Goal: Information Seeking & Learning: Learn about a topic

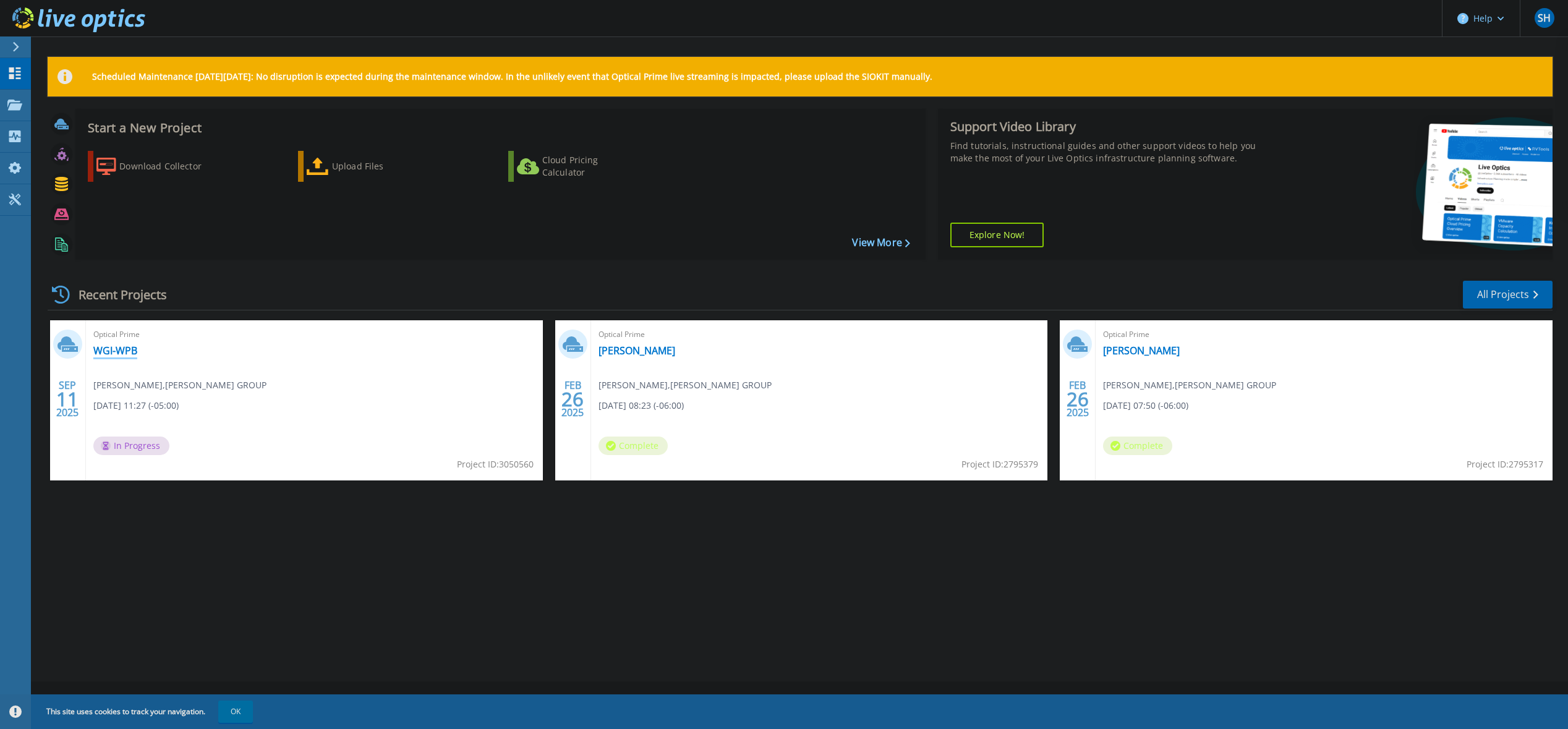
click at [122, 351] on link "WGI-WPB" at bounding box center [115, 350] width 44 height 12
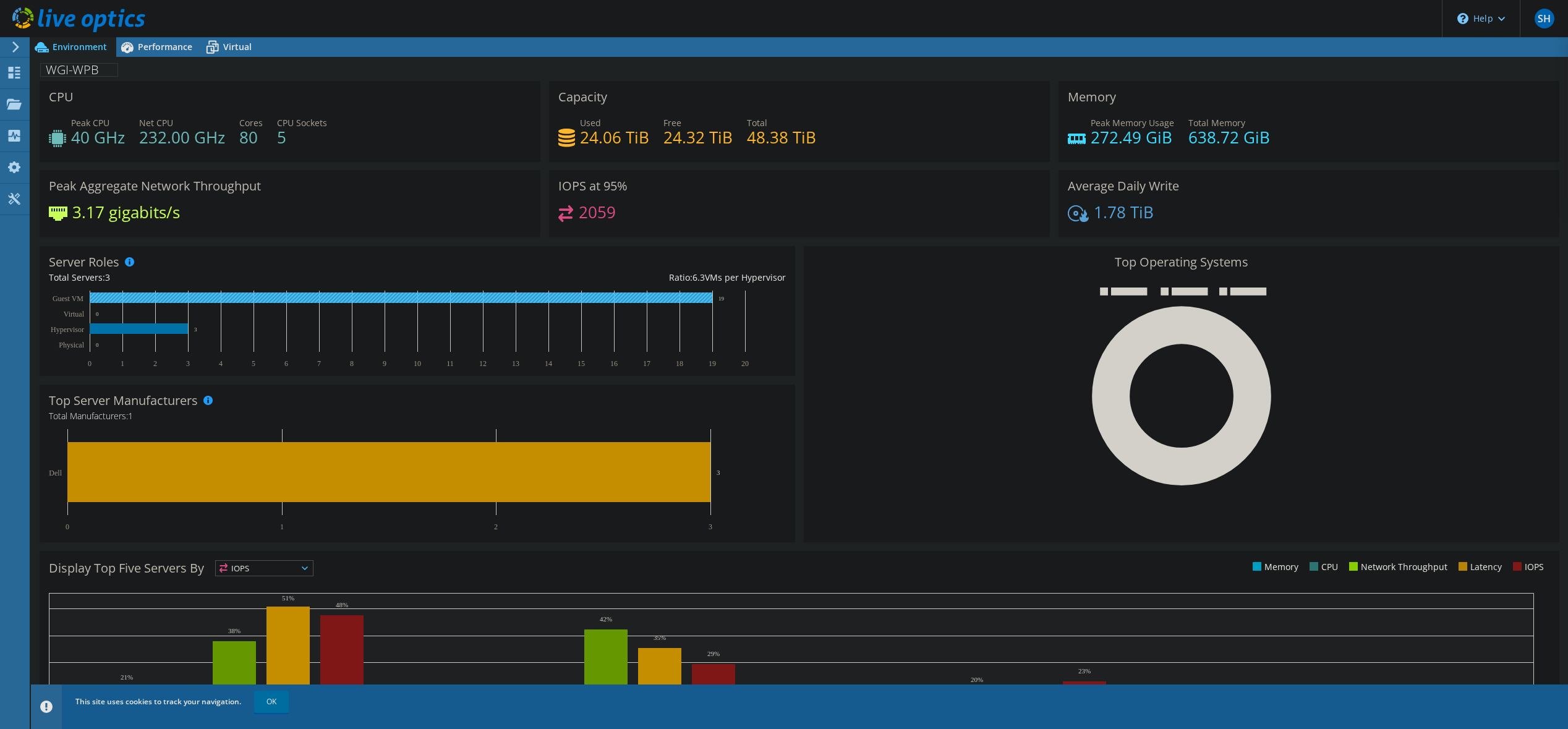
click at [409, 297] on rect at bounding box center [401, 298] width 622 height 11
click at [615, 301] on rect at bounding box center [401, 298] width 622 height 11
click at [175, 54] on div "Performance" at bounding box center [159, 46] width 86 height 20
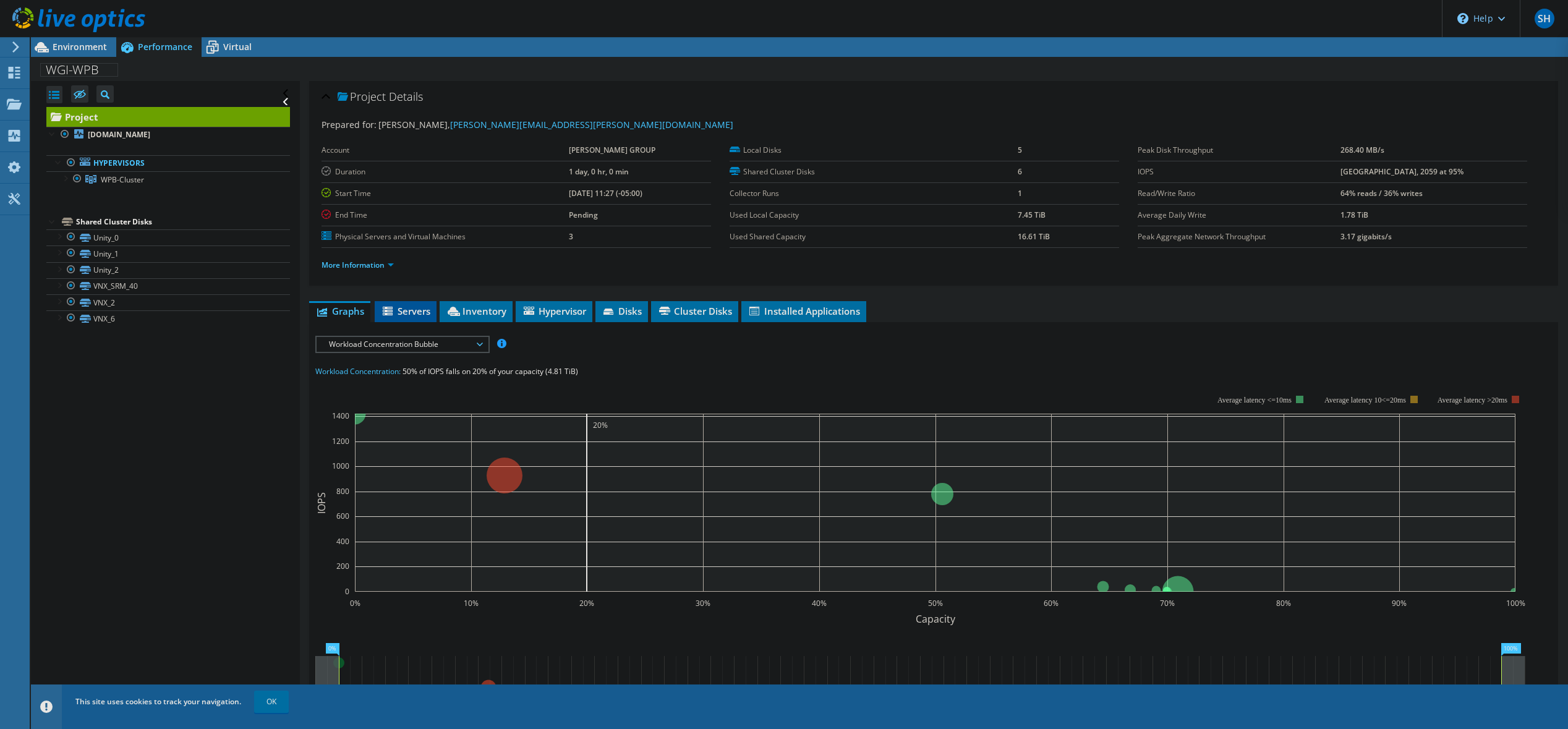
click at [420, 311] on span "Servers" at bounding box center [406, 311] width 49 height 12
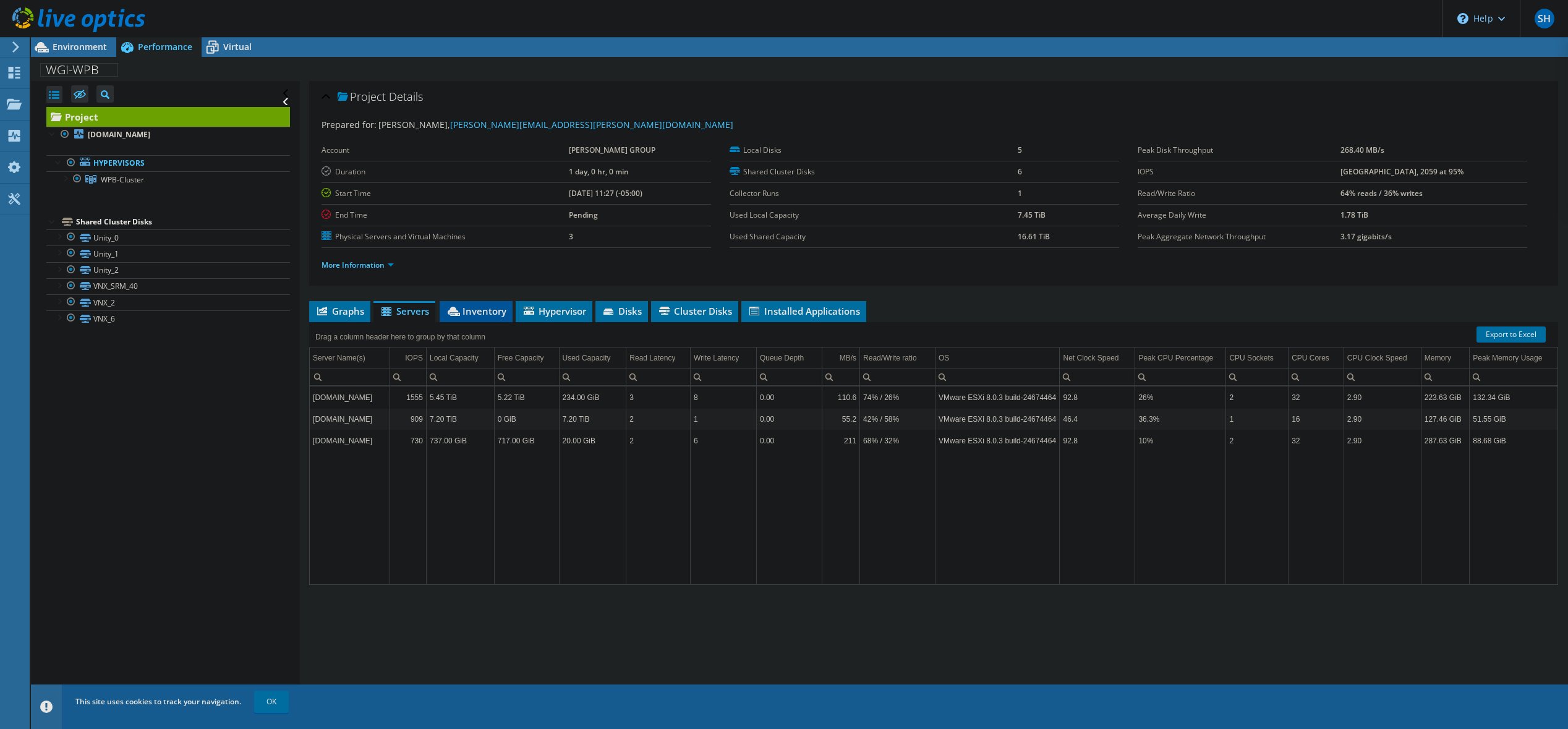
click at [491, 308] on span "Inventory" at bounding box center [476, 311] width 61 height 12
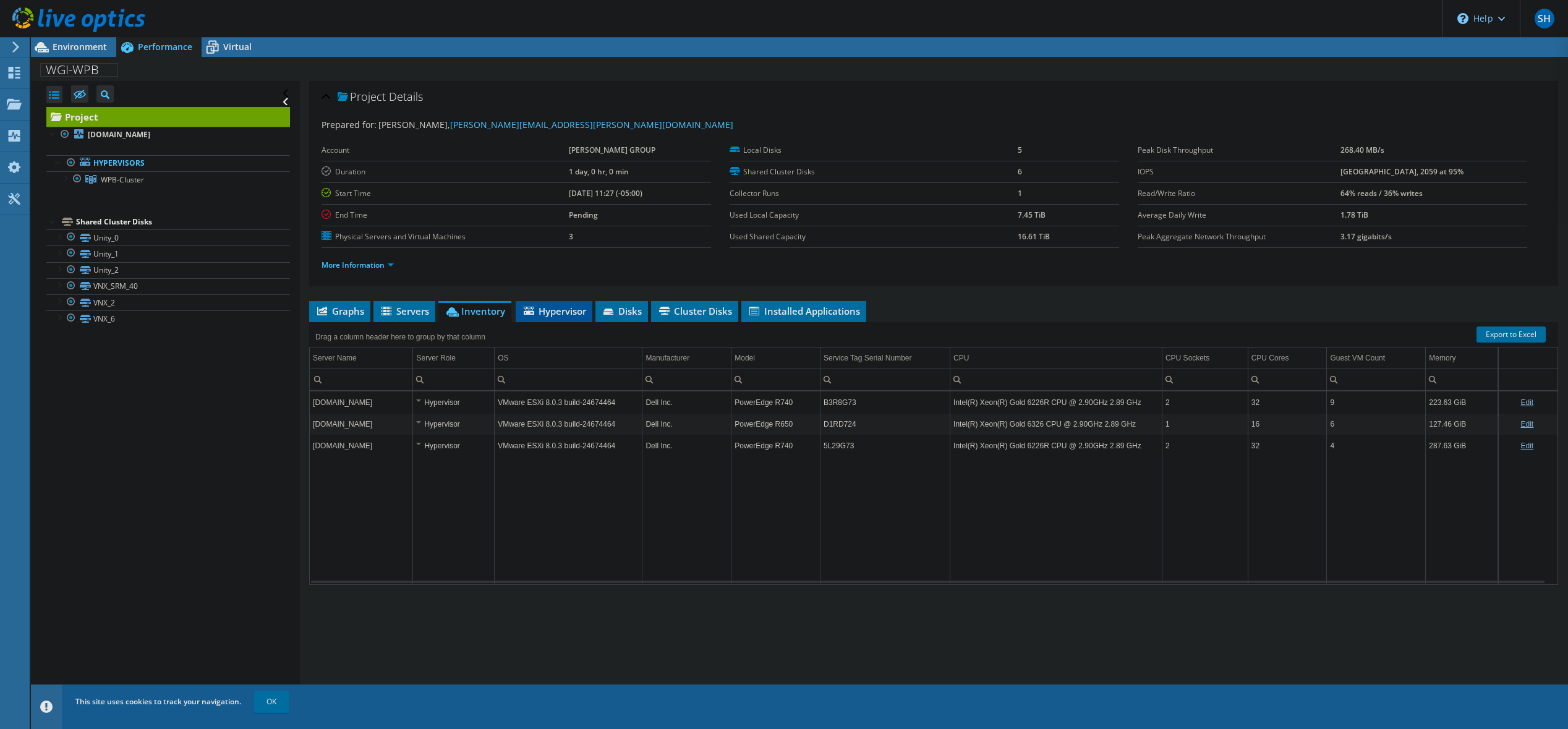
click at [547, 312] on span "Hypervisor" at bounding box center [554, 311] width 64 height 12
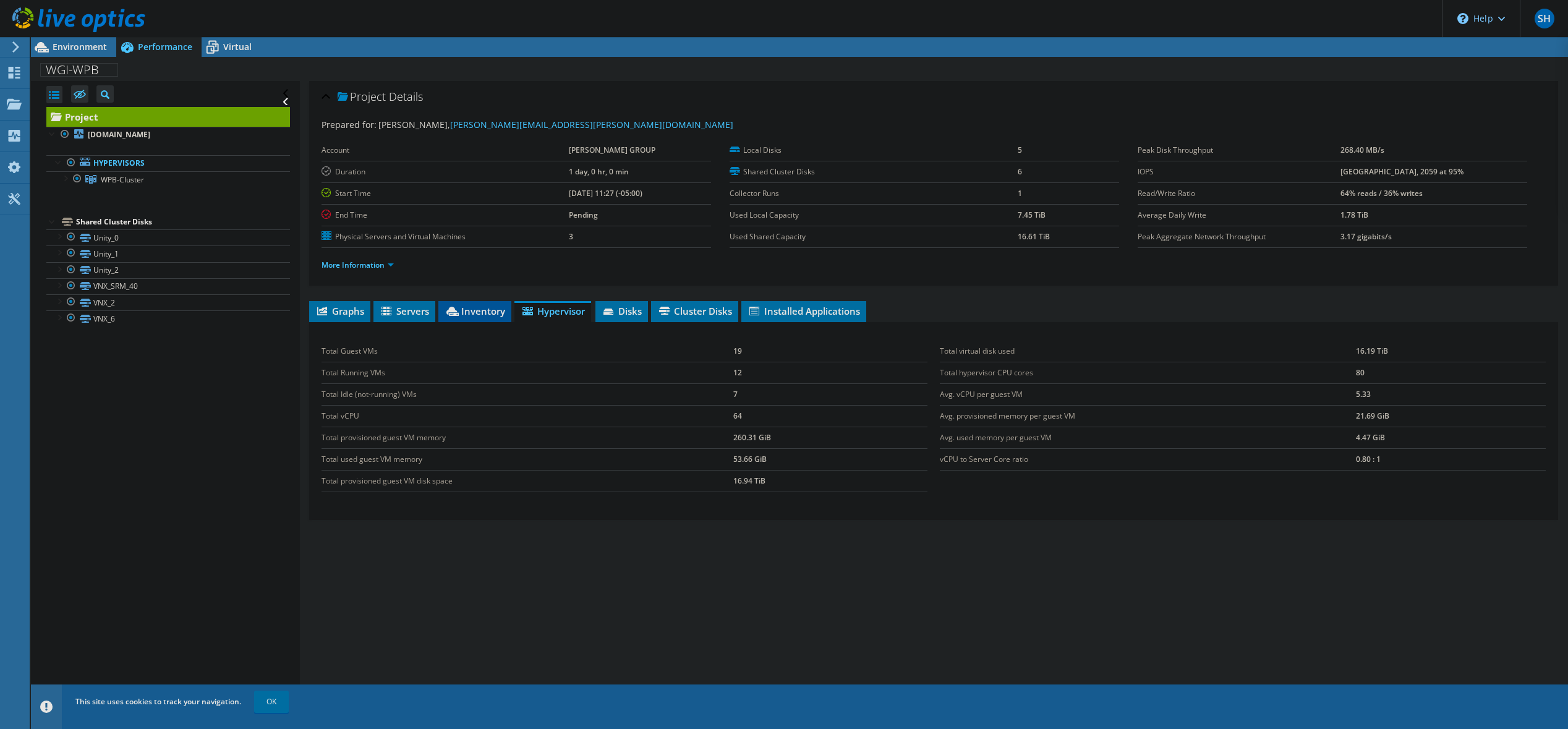
click at [483, 312] on span "Inventory" at bounding box center [475, 311] width 61 height 12
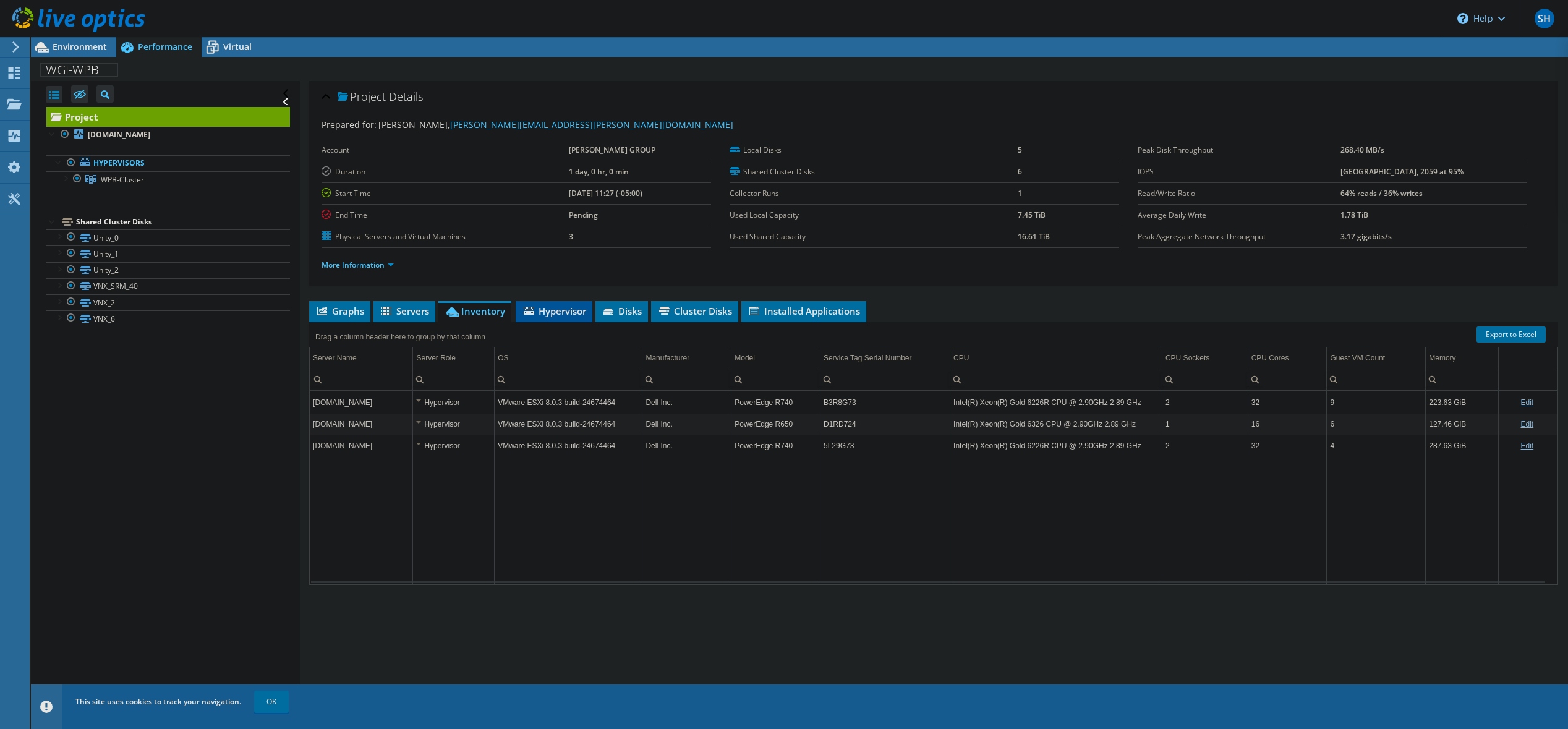
click at [559, 309] on span "Hypervisor" at bounding box center [554, 311] width 64 height 12
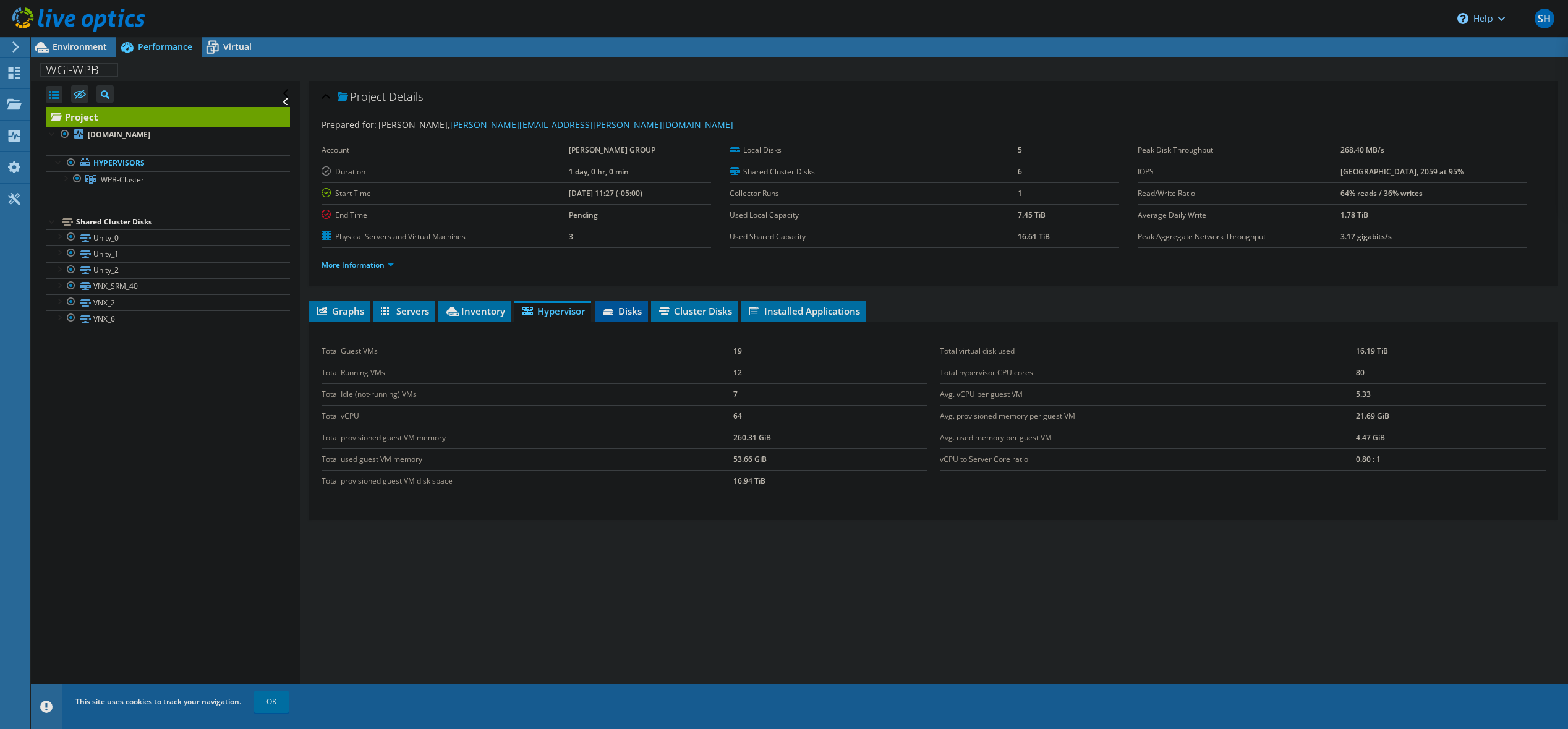
click at [622, 315] on span "Disks" at bounding box center [621, 311] width 40 height 12
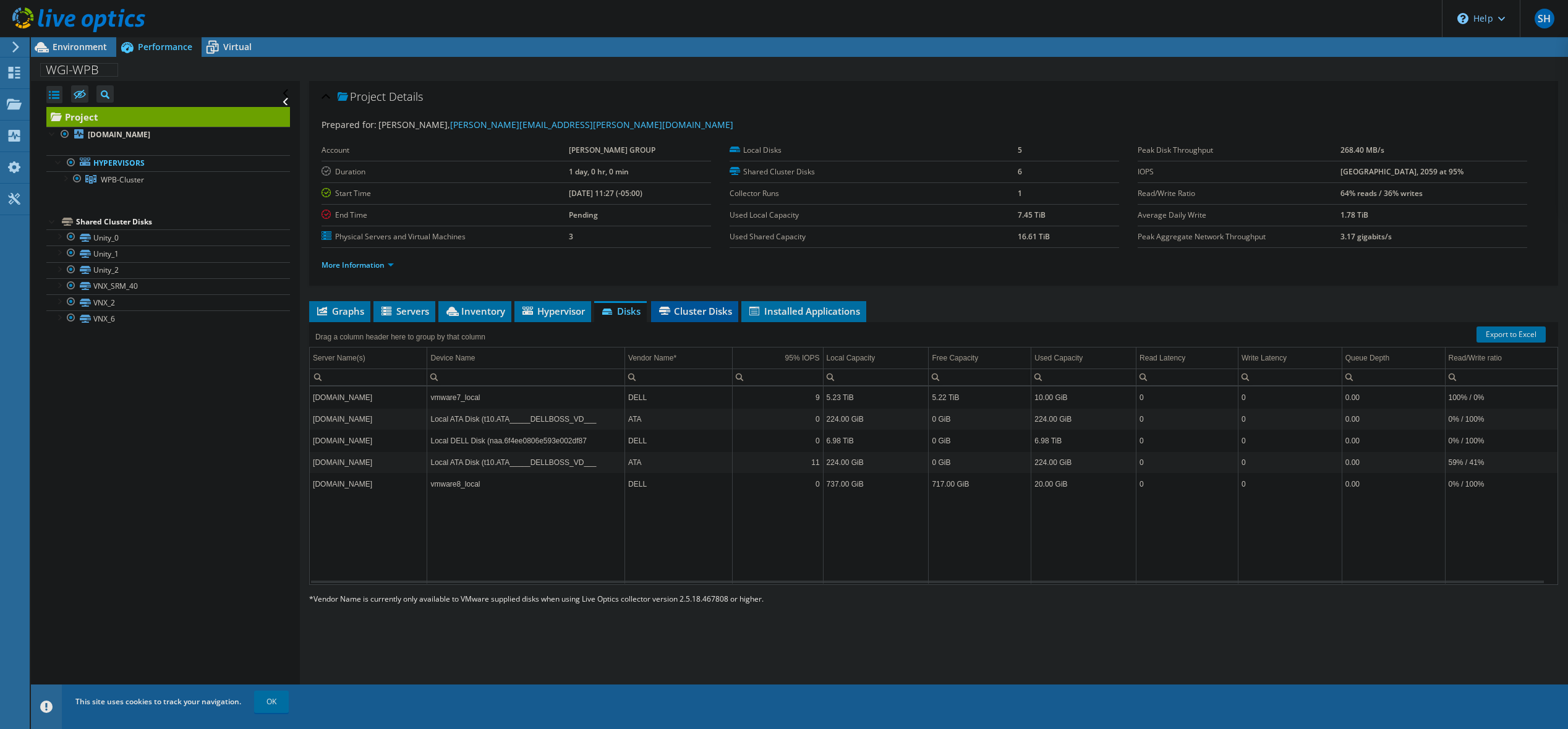
click at [677, 314] on span "Cluster Disks" at bounding box center [694, 311] width 75 height 12
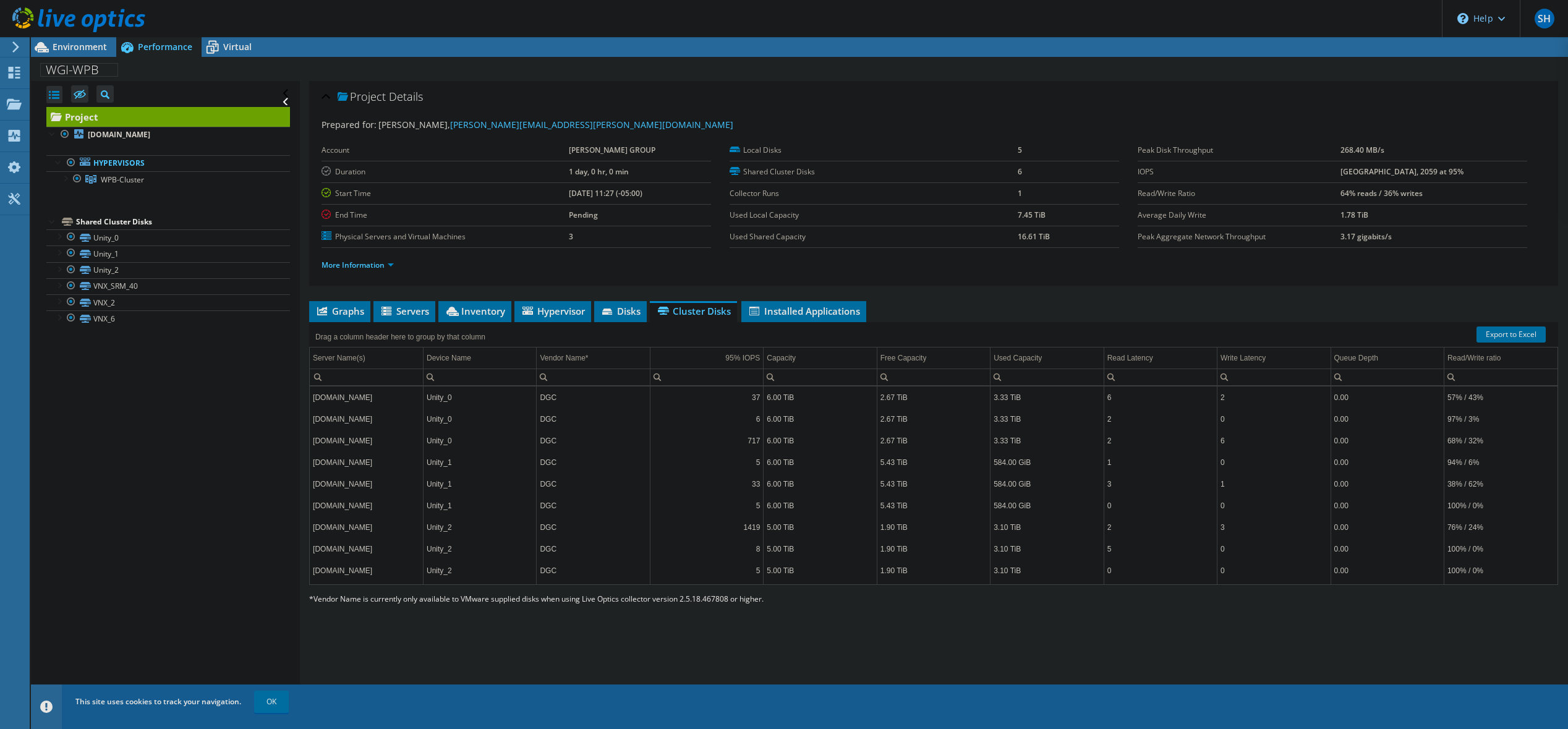
click at [809, 299] on div "Project Details Prepared for: Sean Harrison, Sean.Harrison@wginc.com Account WA…" at bounding box center [933, 393] width 1267 height 624
click at [809, 309] on span "Installed Applications" at bounding box center [803, 311] width 112 height 12
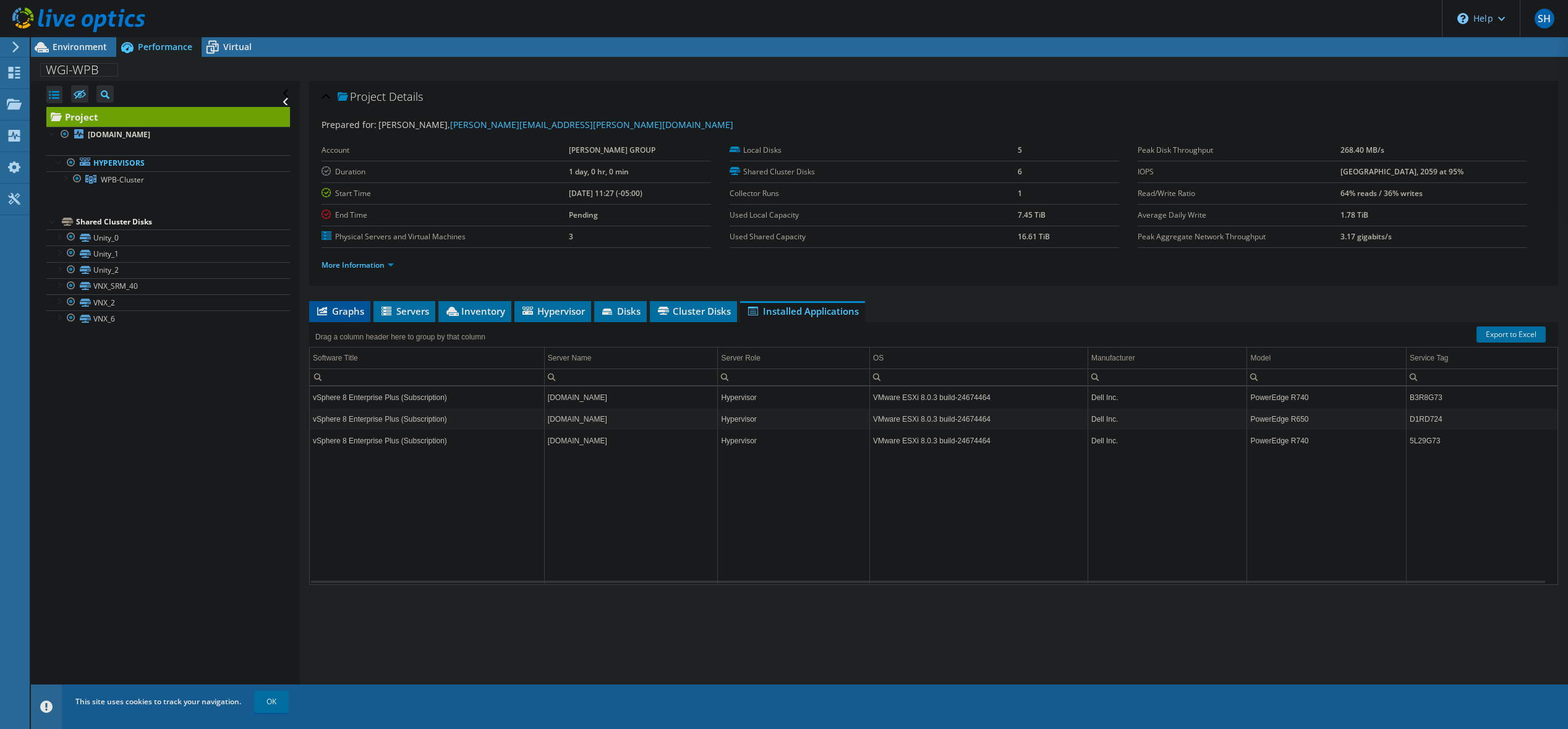
click at [356, 312] on span "Graphs" at bounding box center [339, 311] width 49 height 12
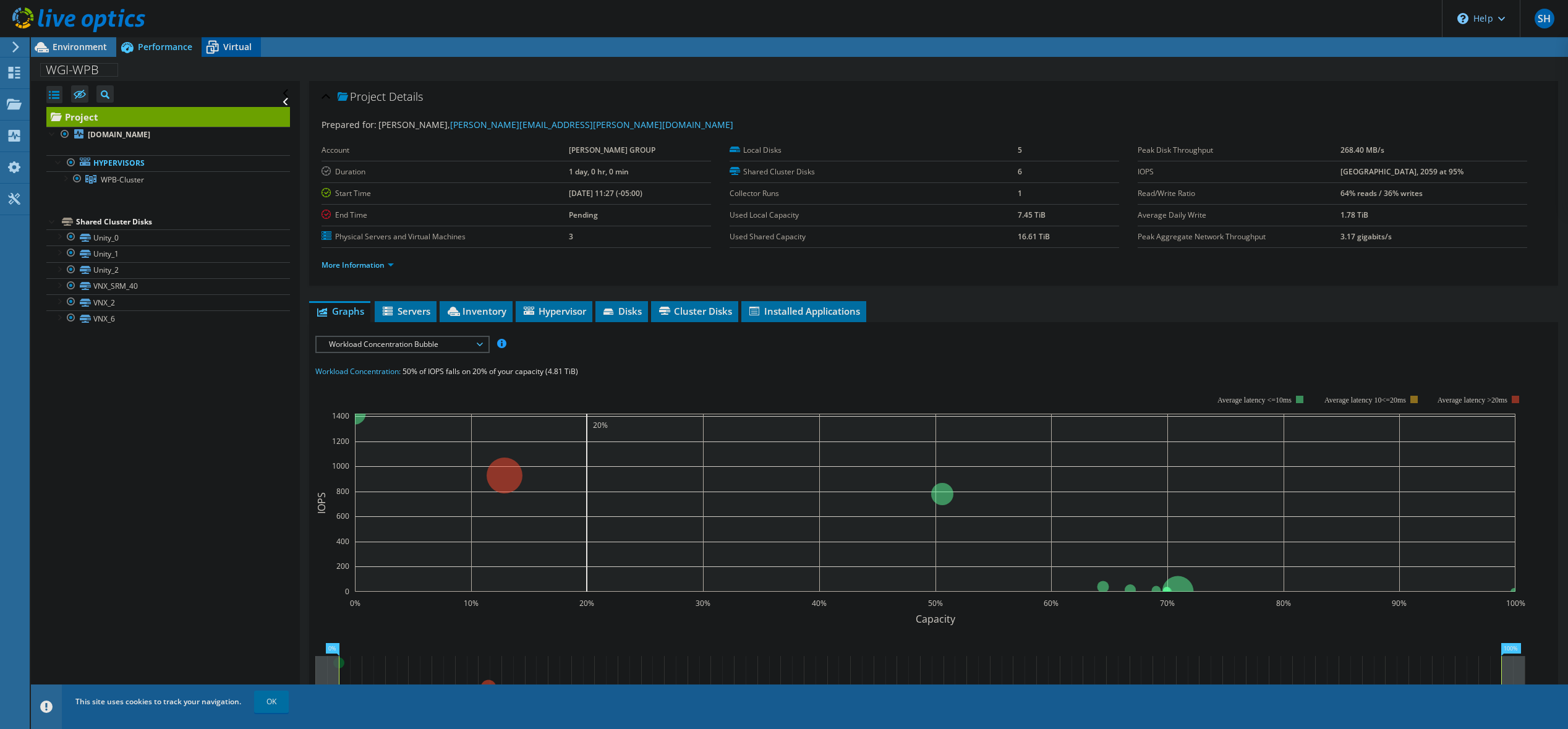
click at [224, 51] on span "Virtual" at bounding box center [237, 46] width 28 height 12
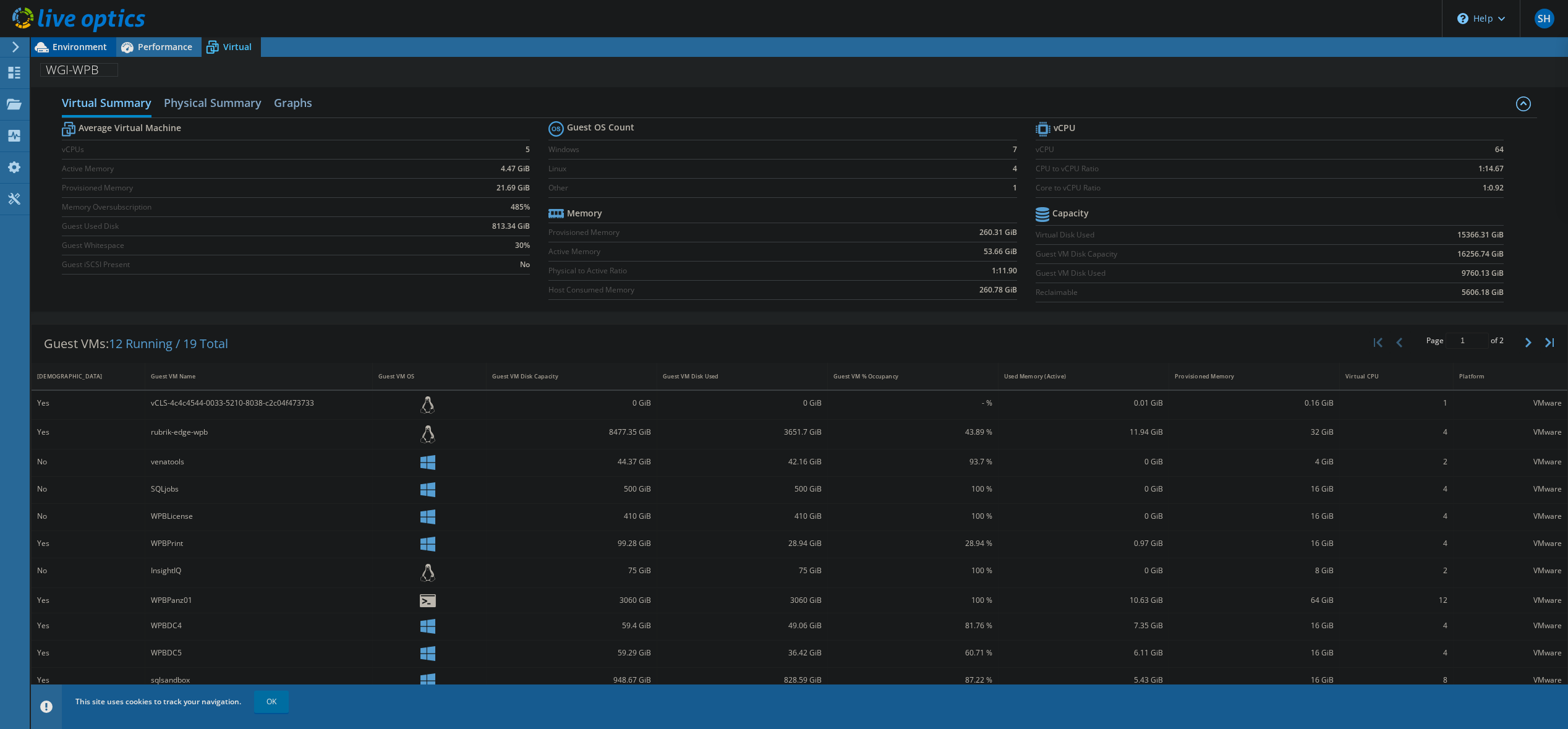
click at [92, 44] on span "Environment" at bounding box center [80, 46] width 54 height 12
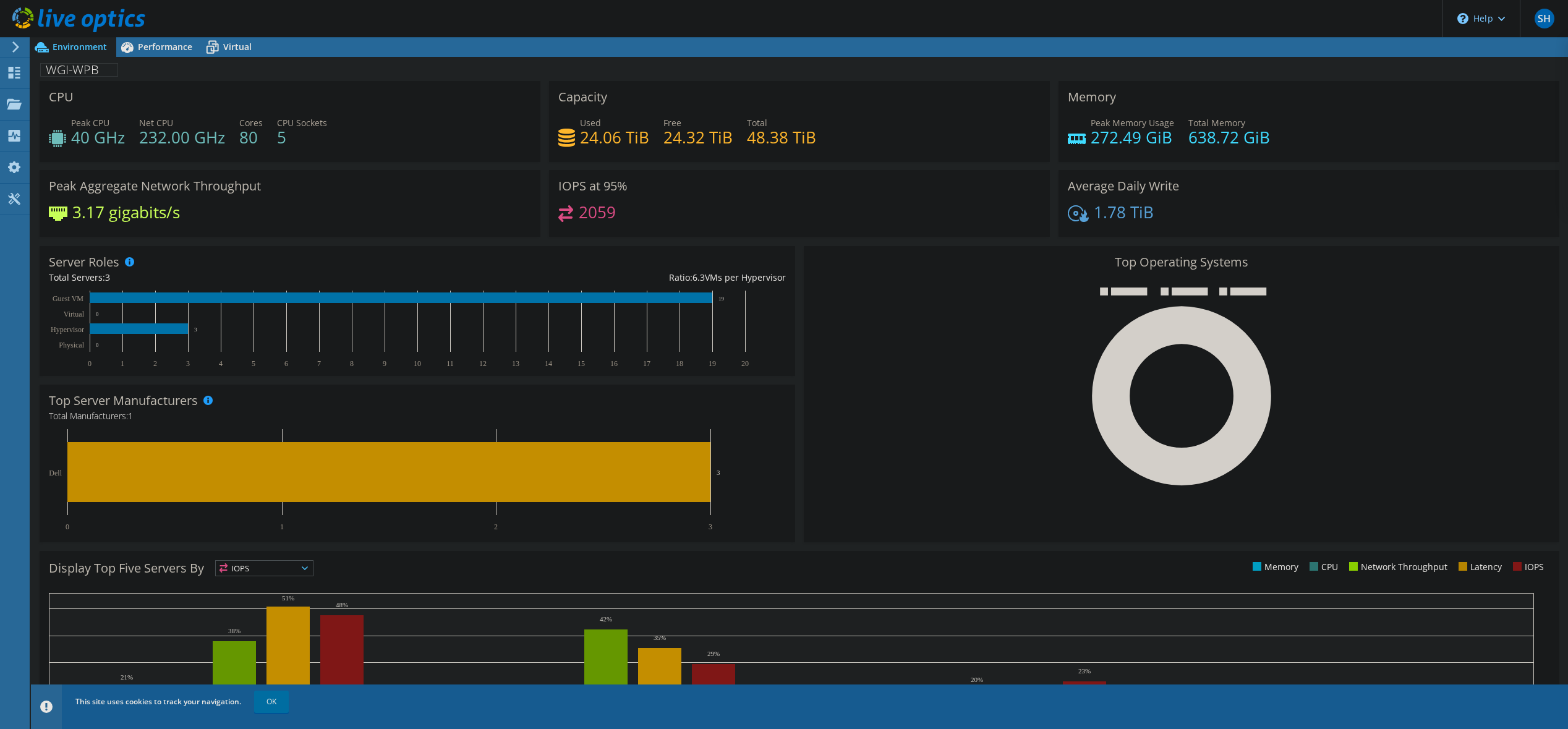
scroll to position [96, 0]
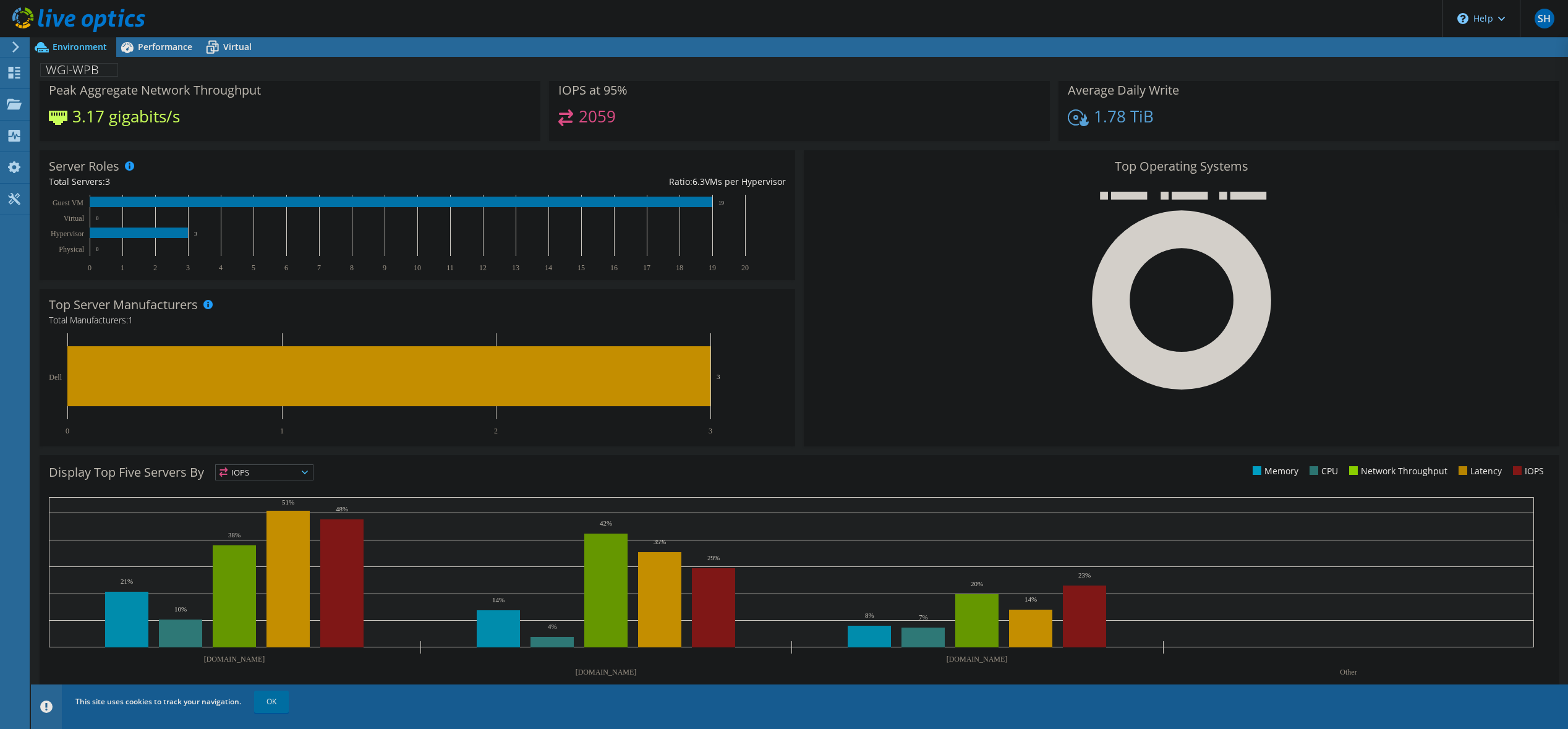
click at [290, 467] on span "IOPS" at bounding box center [264, 472] width 97 height 14
click at [274, 507] on li "Memory" at bounding box center [264, 506] width 97 height 17
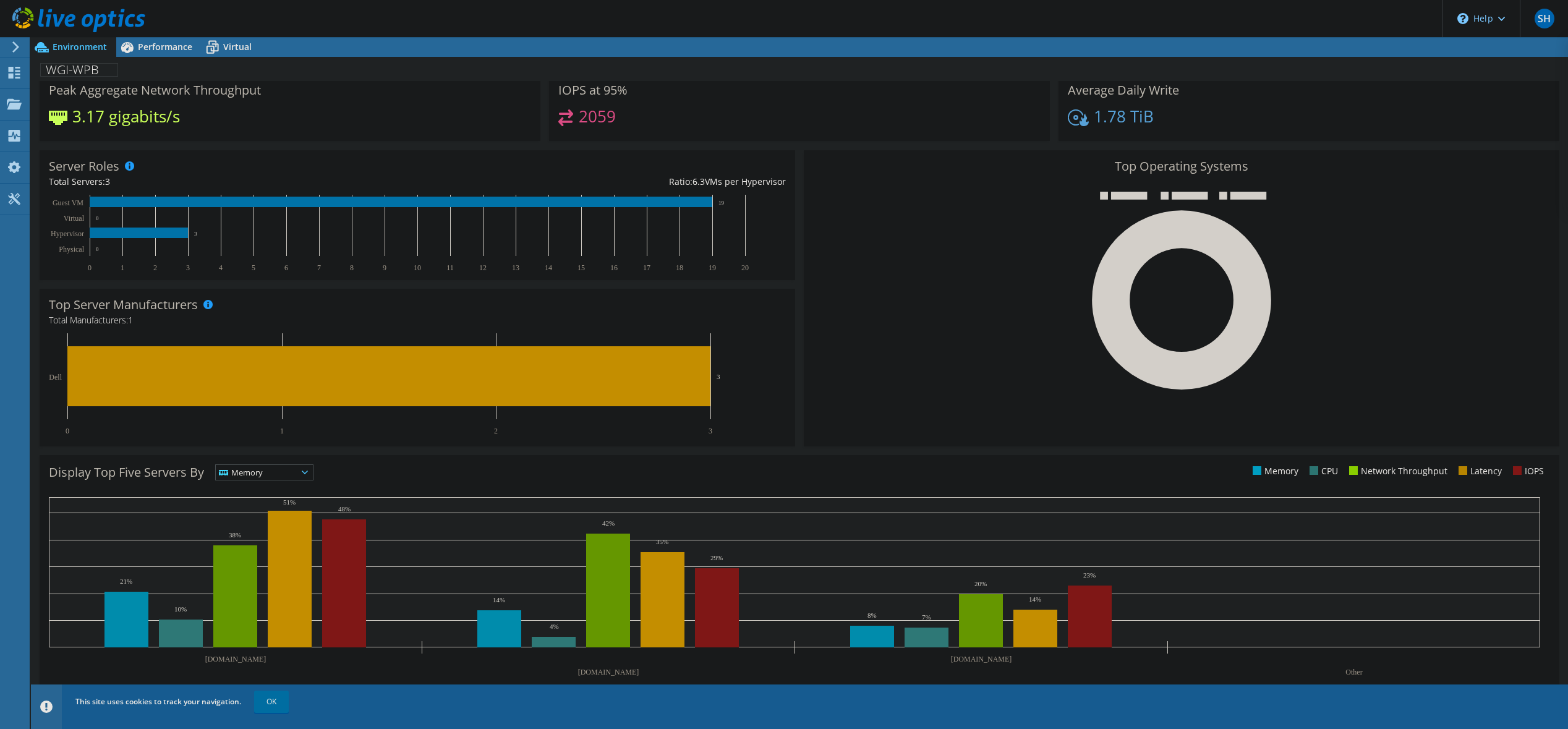
click at [83, 21] on use at bounding box center [78, 20] width 133 height 25
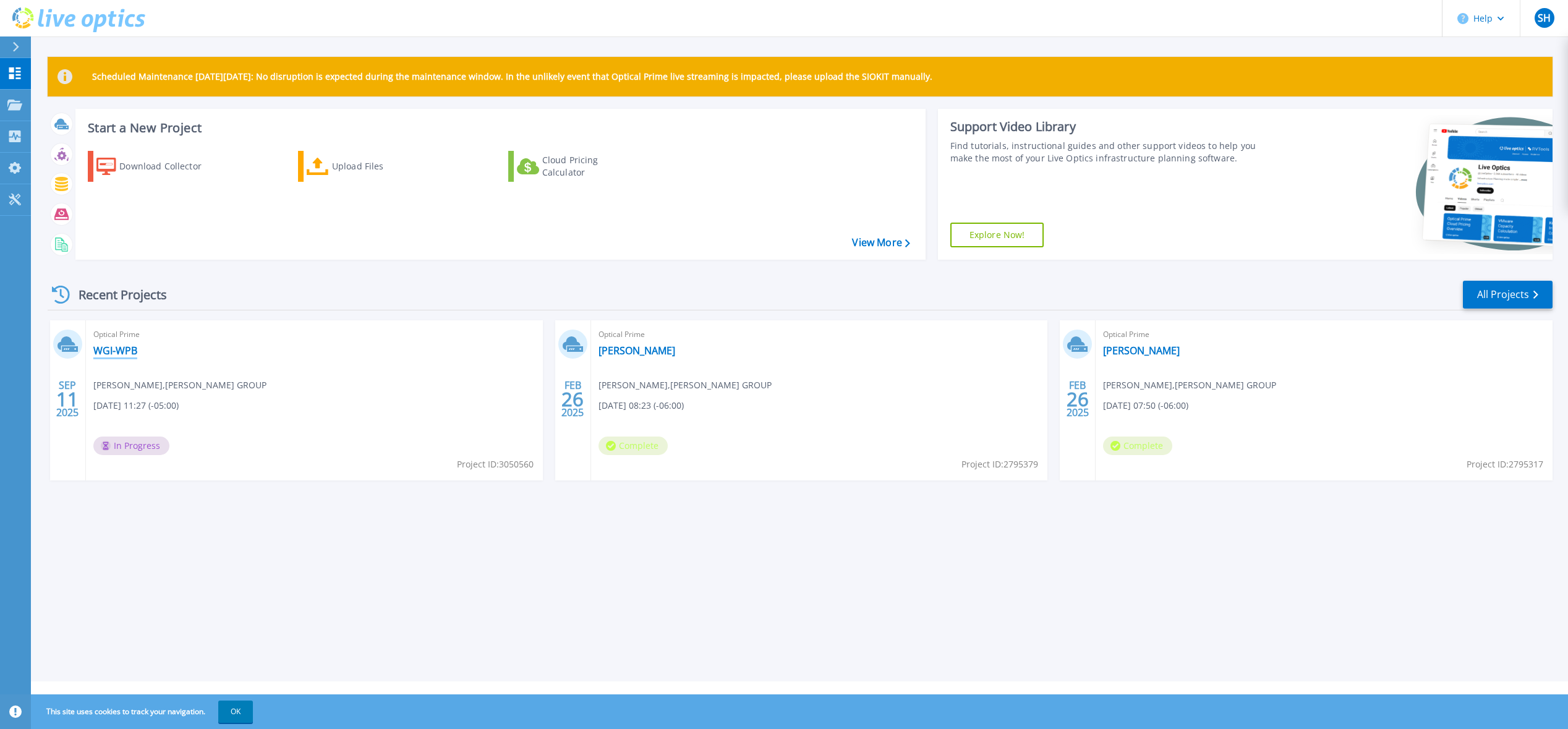
click at [104, 348] on link "WGI-WPB" at bounding box center [115, 350] width 44 height 12
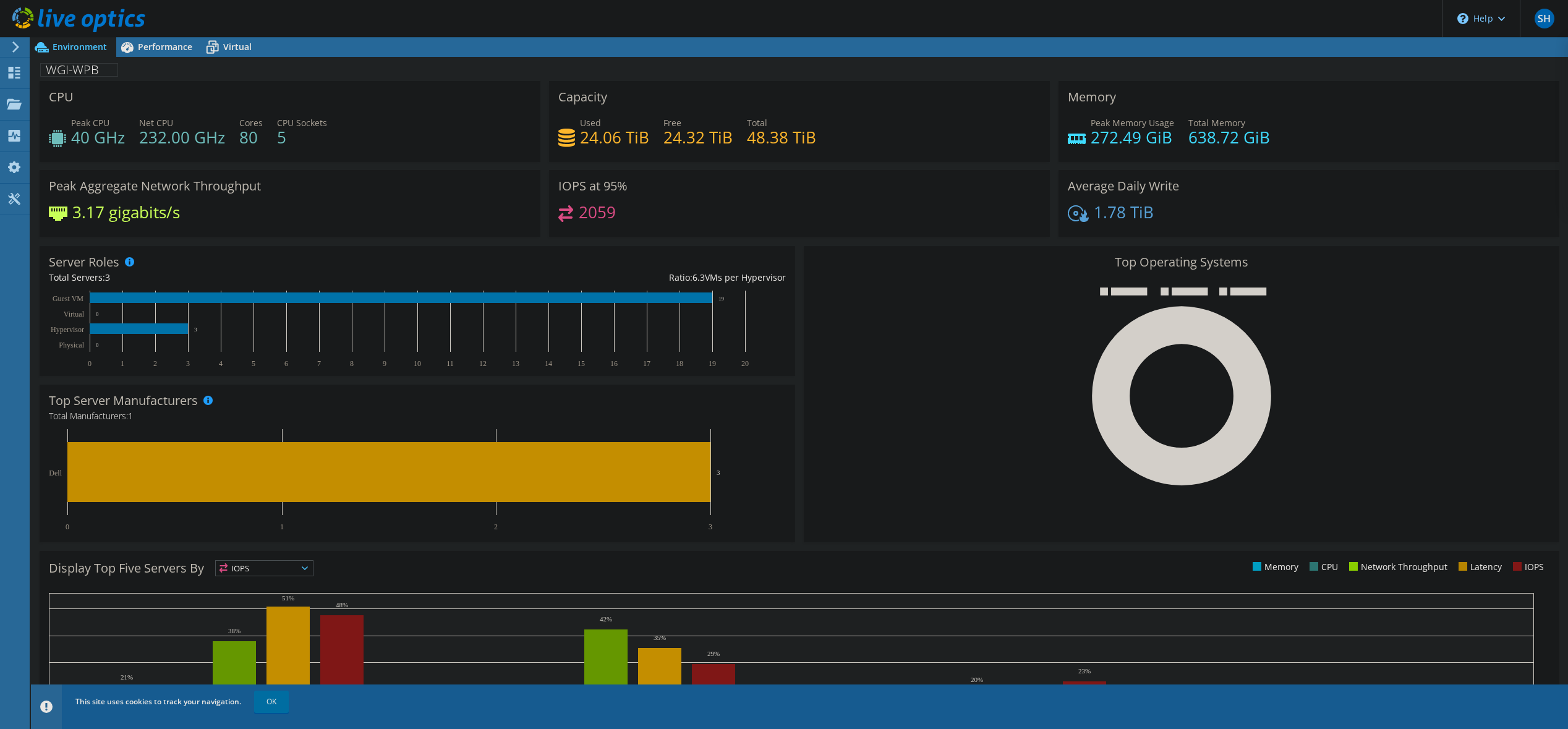
click at [55, 24] on use at bounding box center [78, 20] width 133 height 25
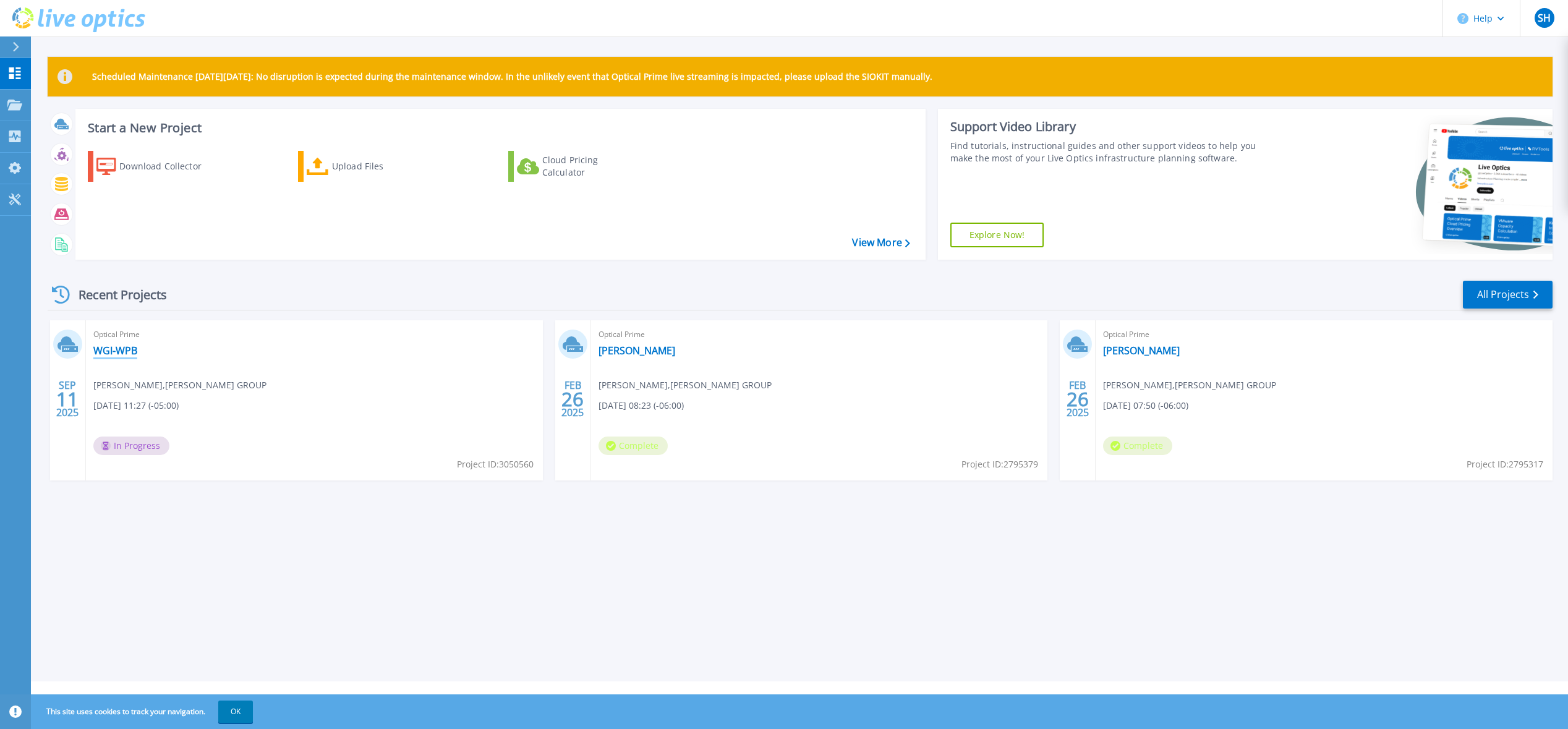
click at [125, 347] on link "WGI-WPB" at bounding box center [115, 350] width 44 height 12
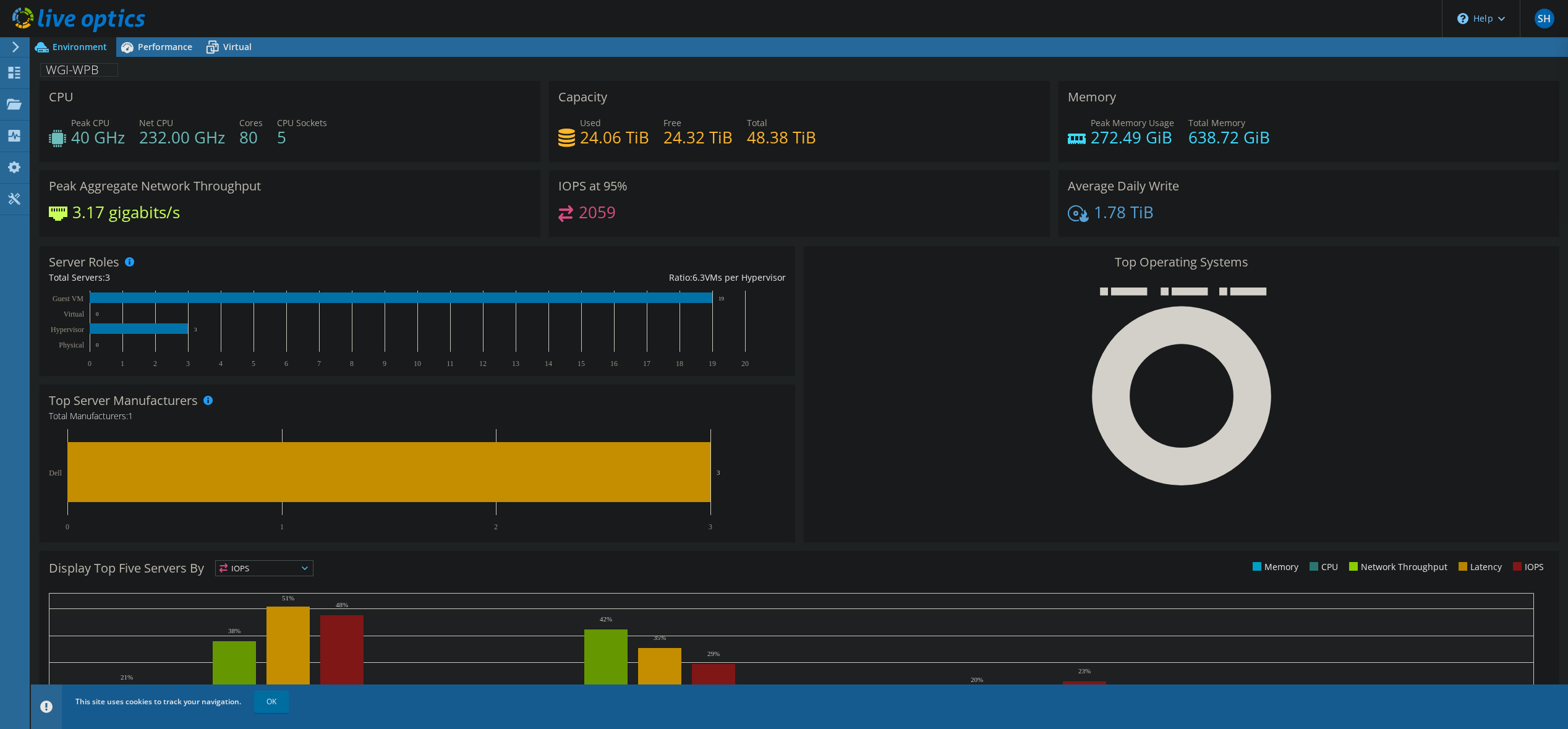
scroll to position [96, 0]
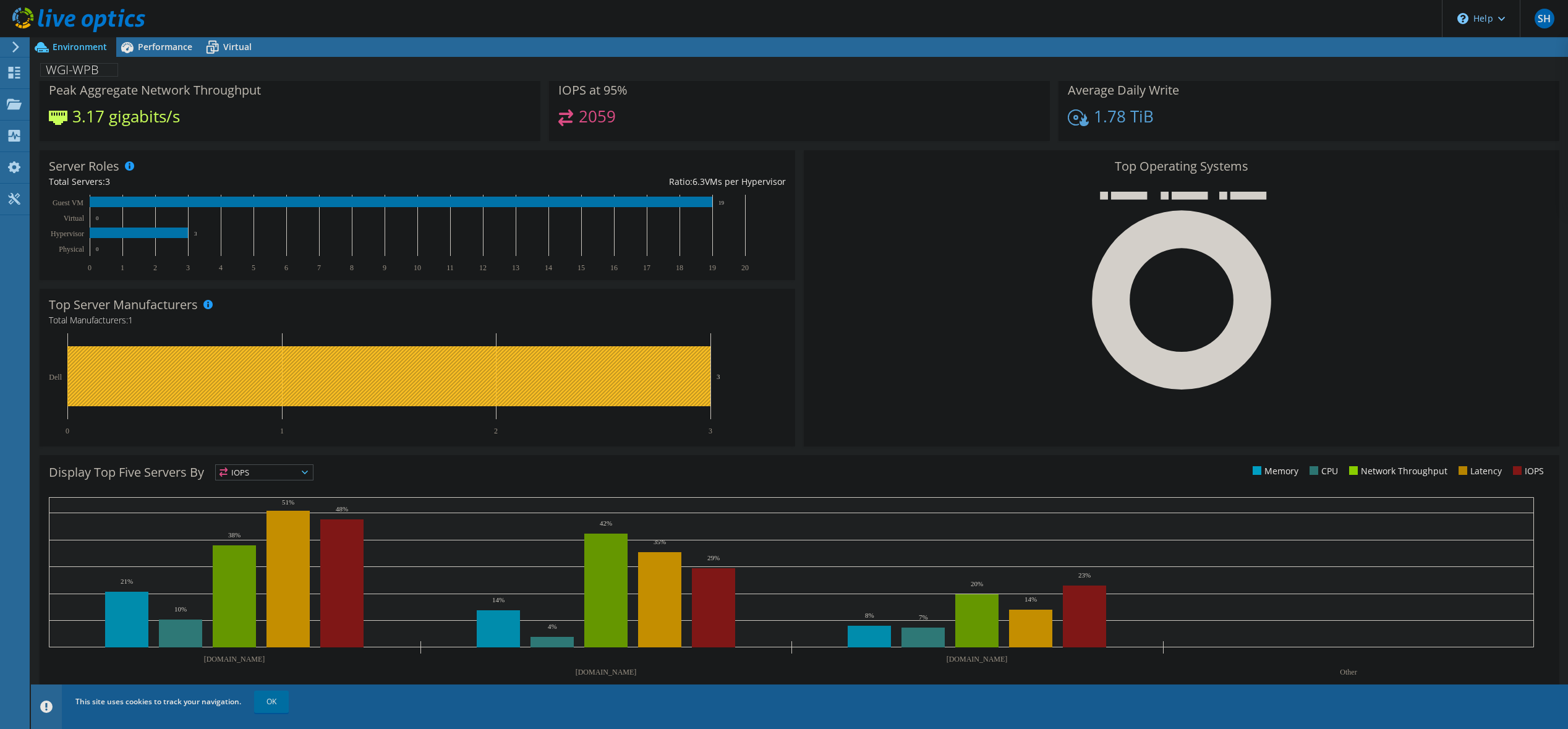
click at [441, 372] on rect at bounding box center [388, 376] width 643 height 60
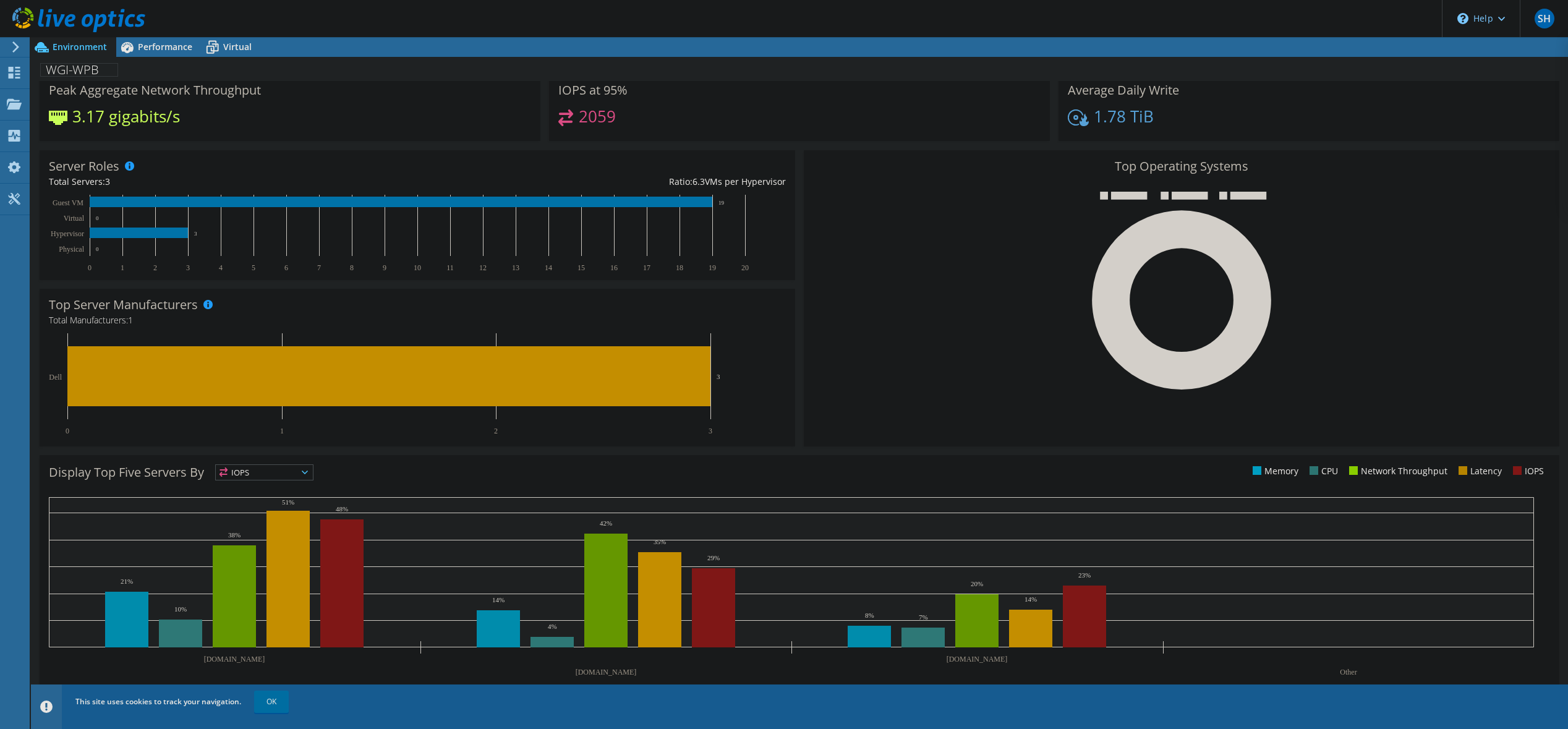
scroll to position [0, 0]
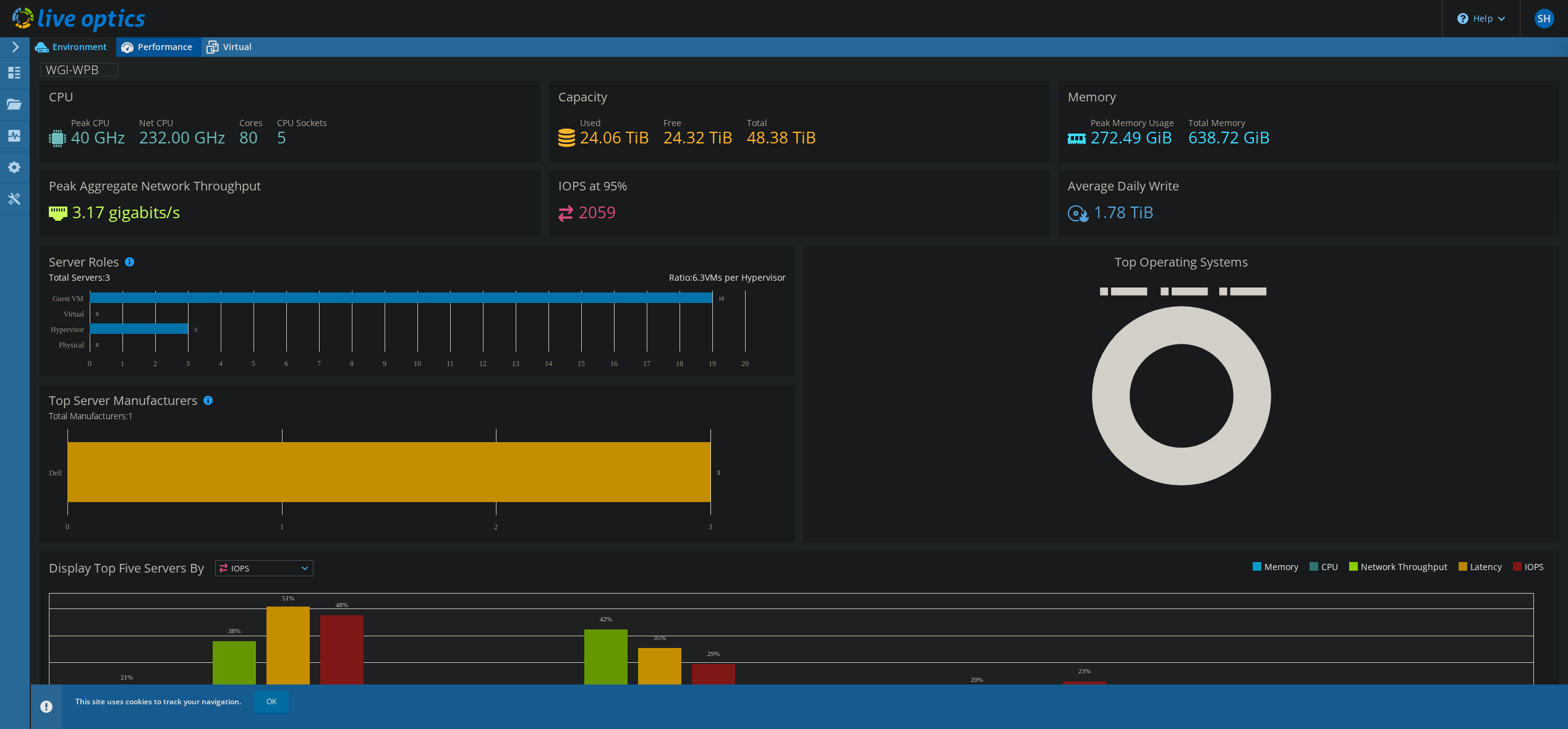
click at [176, 44] on span "Performance" at bounding box center [164, 46] width 54 height 12
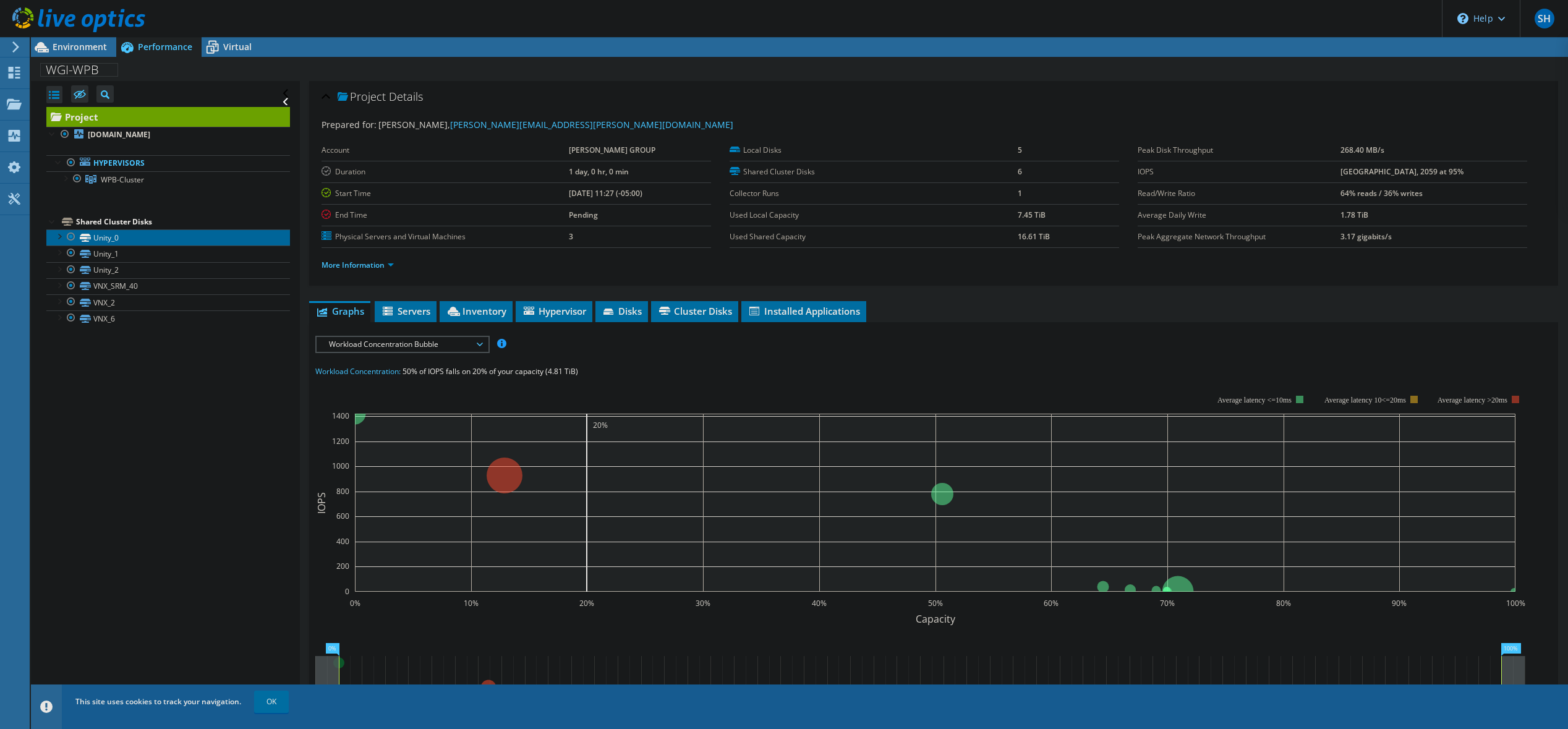
click at [109, 236] on link "Unity_0" at bounding box center [168, 238] width 243 height 16
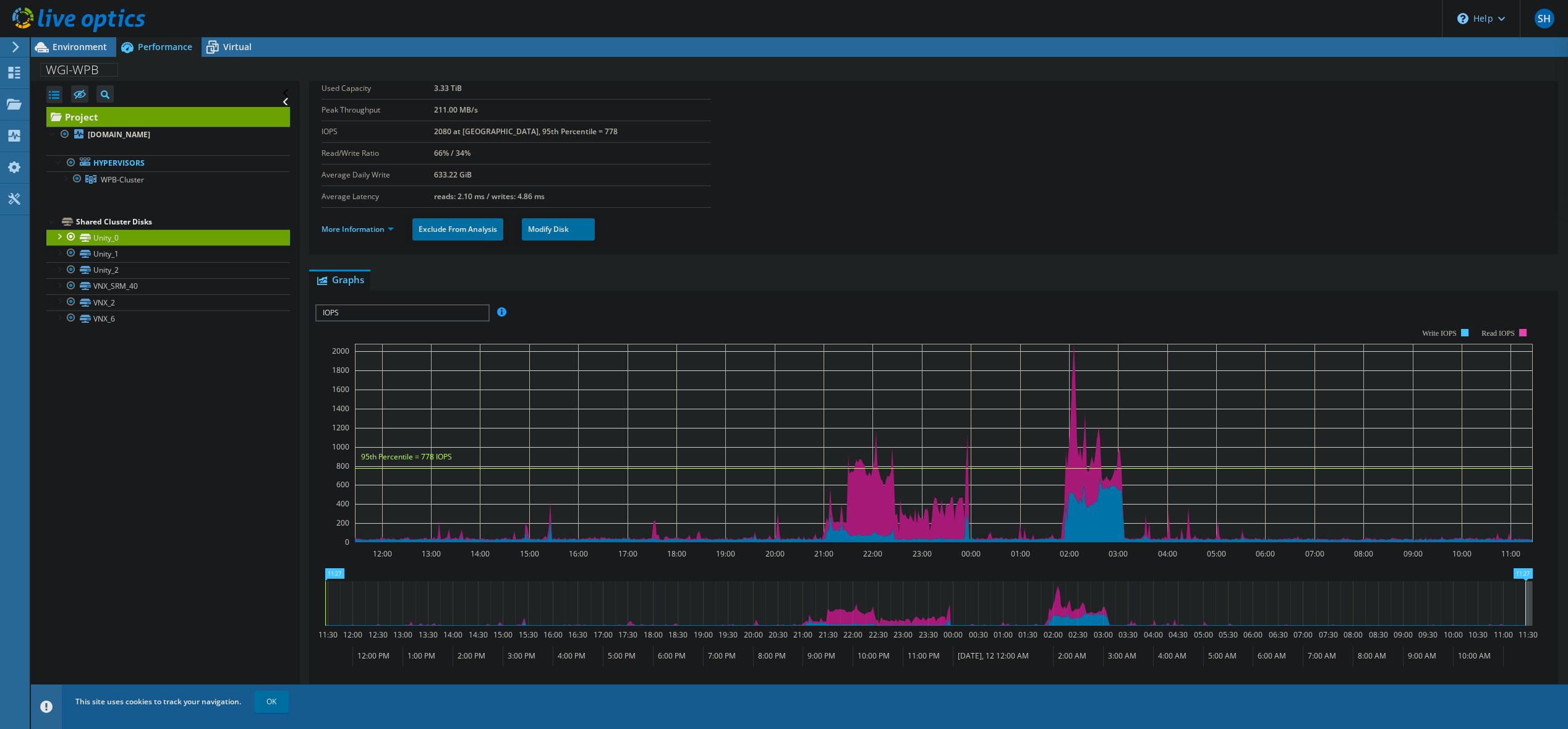
scroll to position [124, 0]
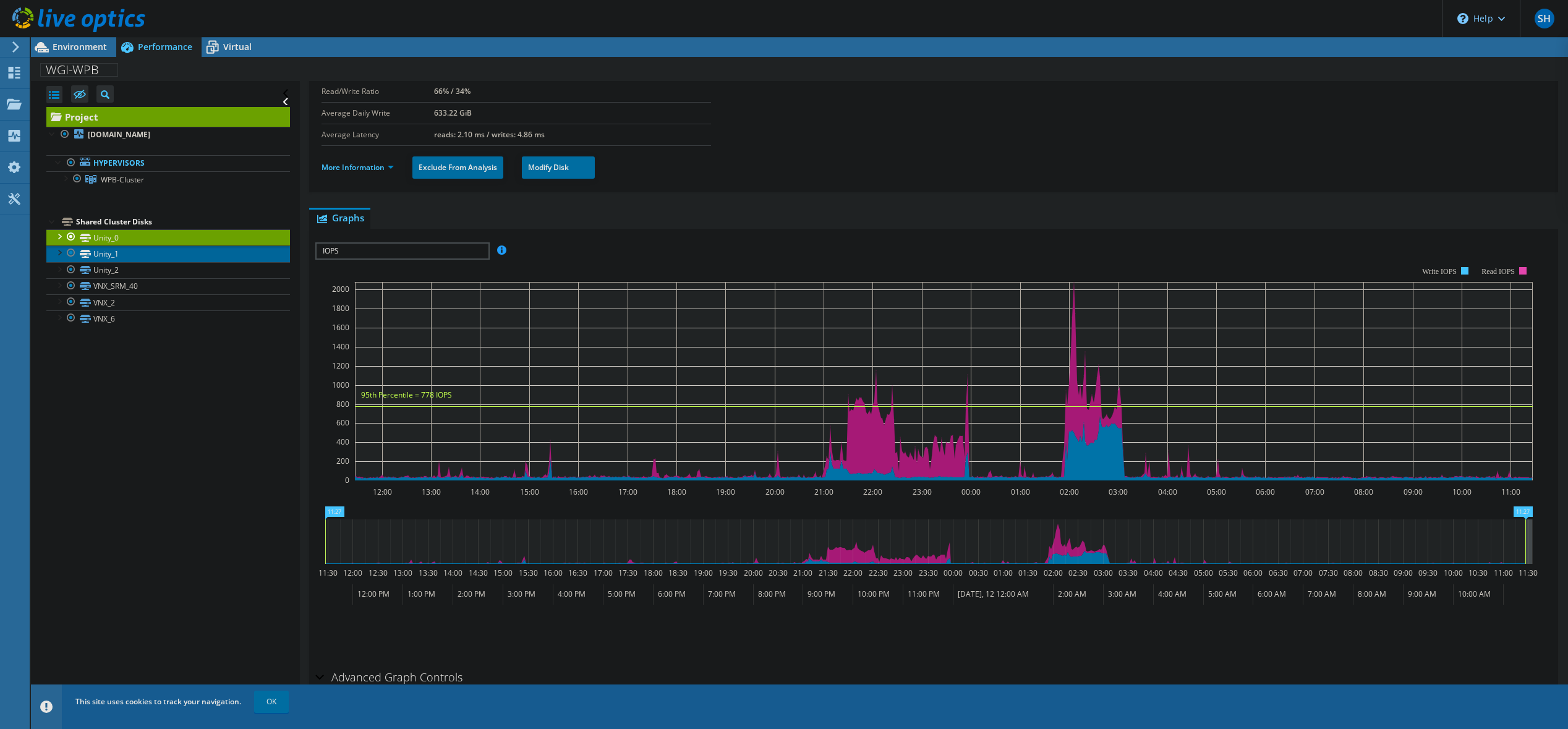
click at [107, 253] on link "Unity_1" at bounding box center [168, 254] width 243 height 16
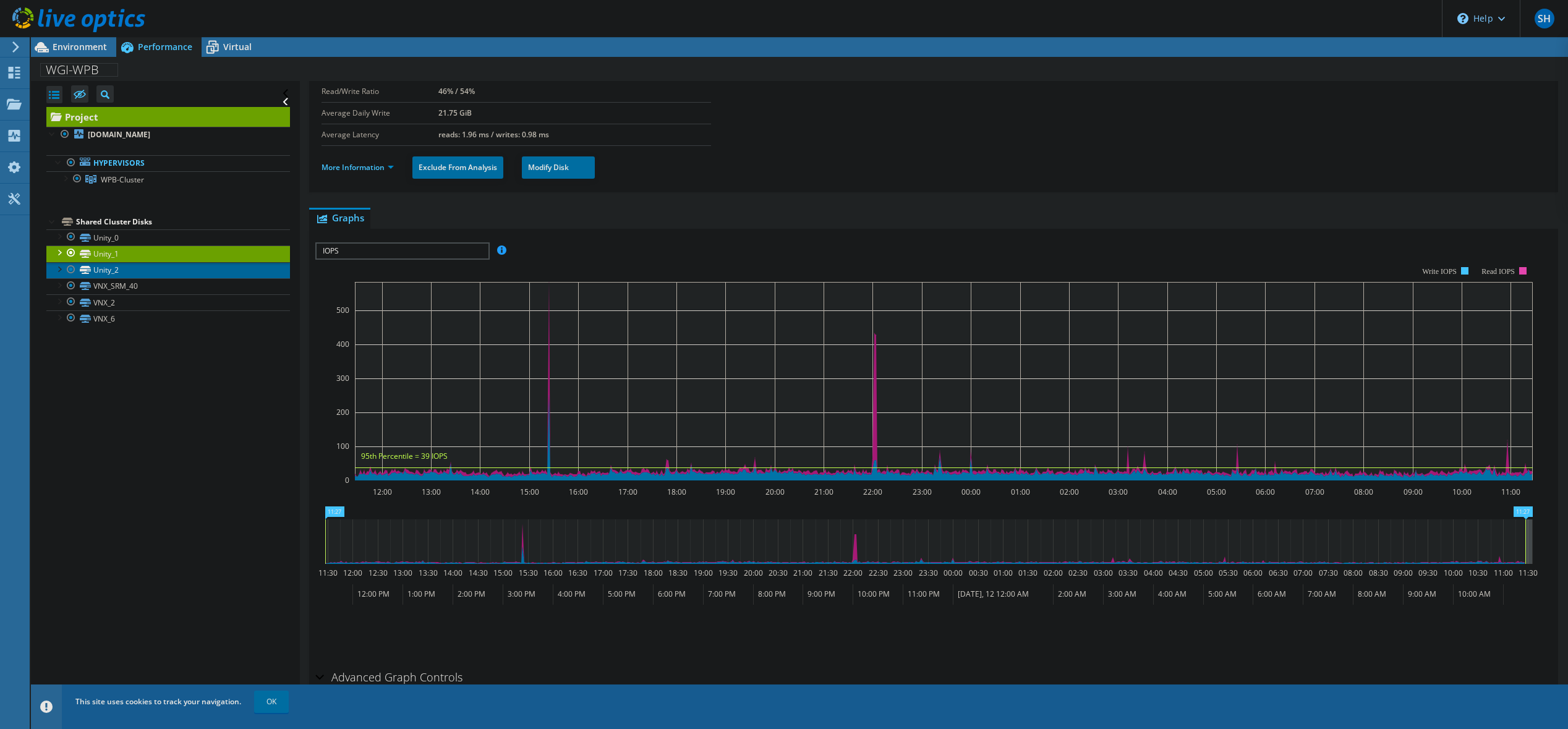
click at [115, 272] on link "Unity_2" at bounding box center [168, 270] width 243 height 16
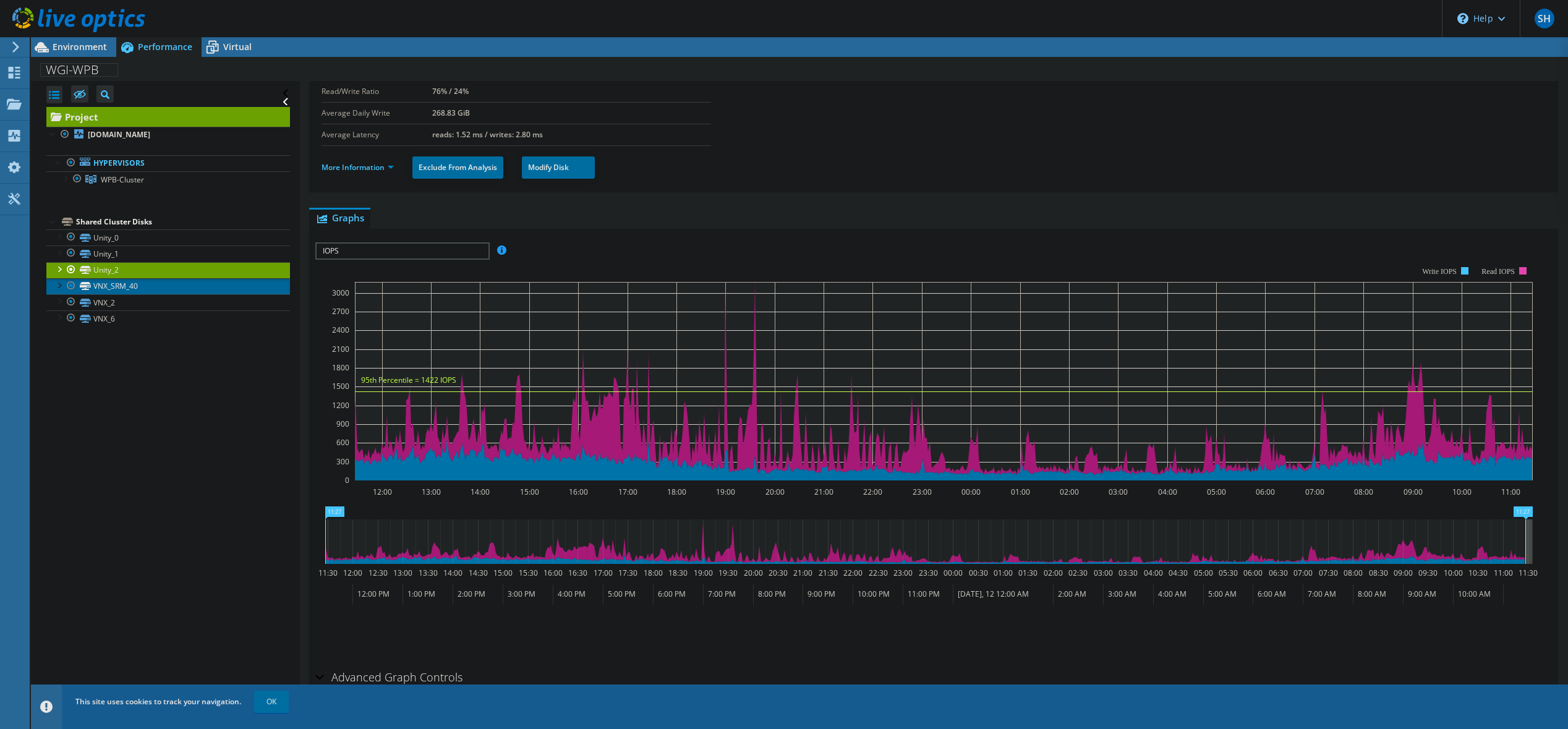
click at [132, 286] on link "VNX_SRM_40" at bounding box center [168, 286] width 243 height 16
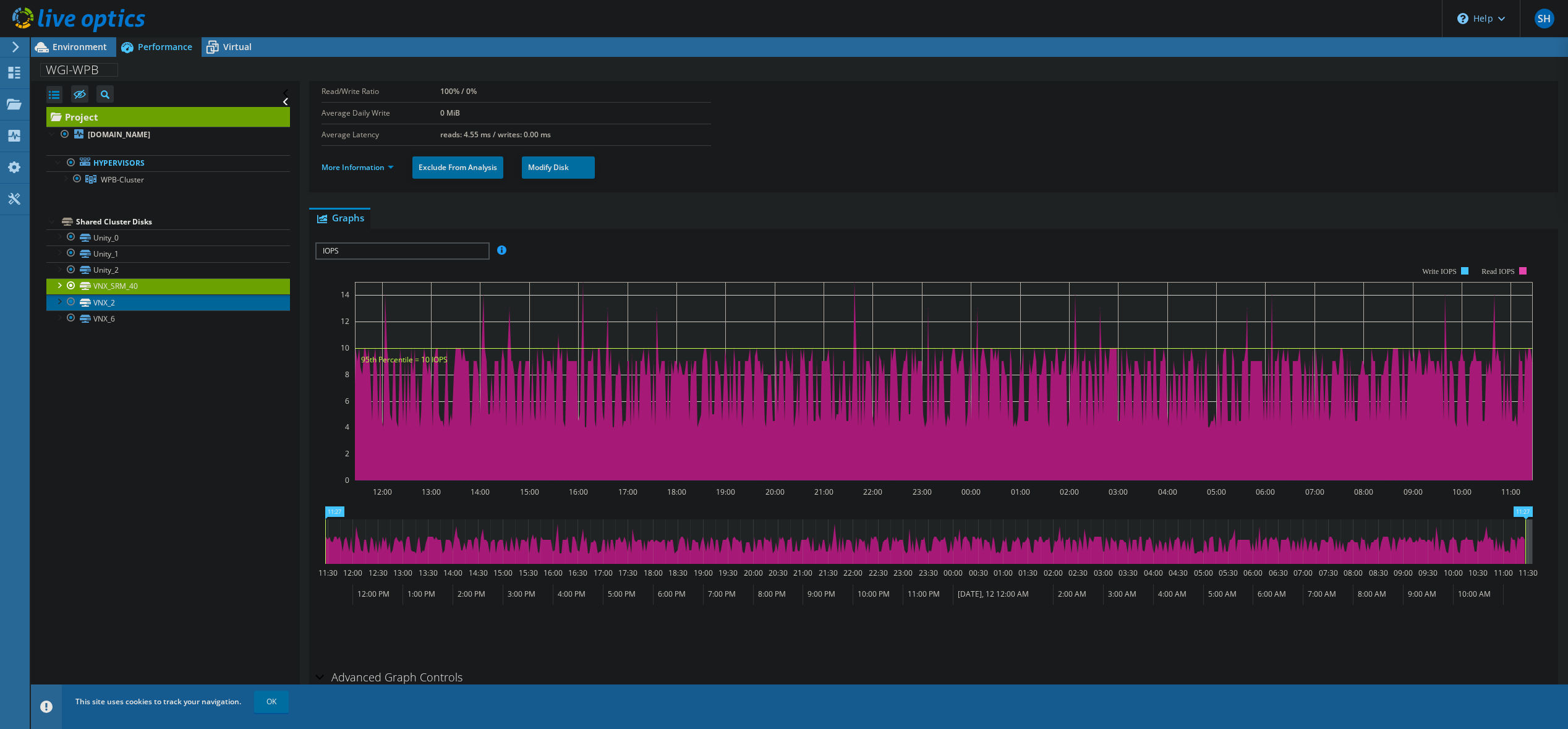
click at [131, 296] on link "VNX_2" at bounding box center [168, 302] width 243 height 16
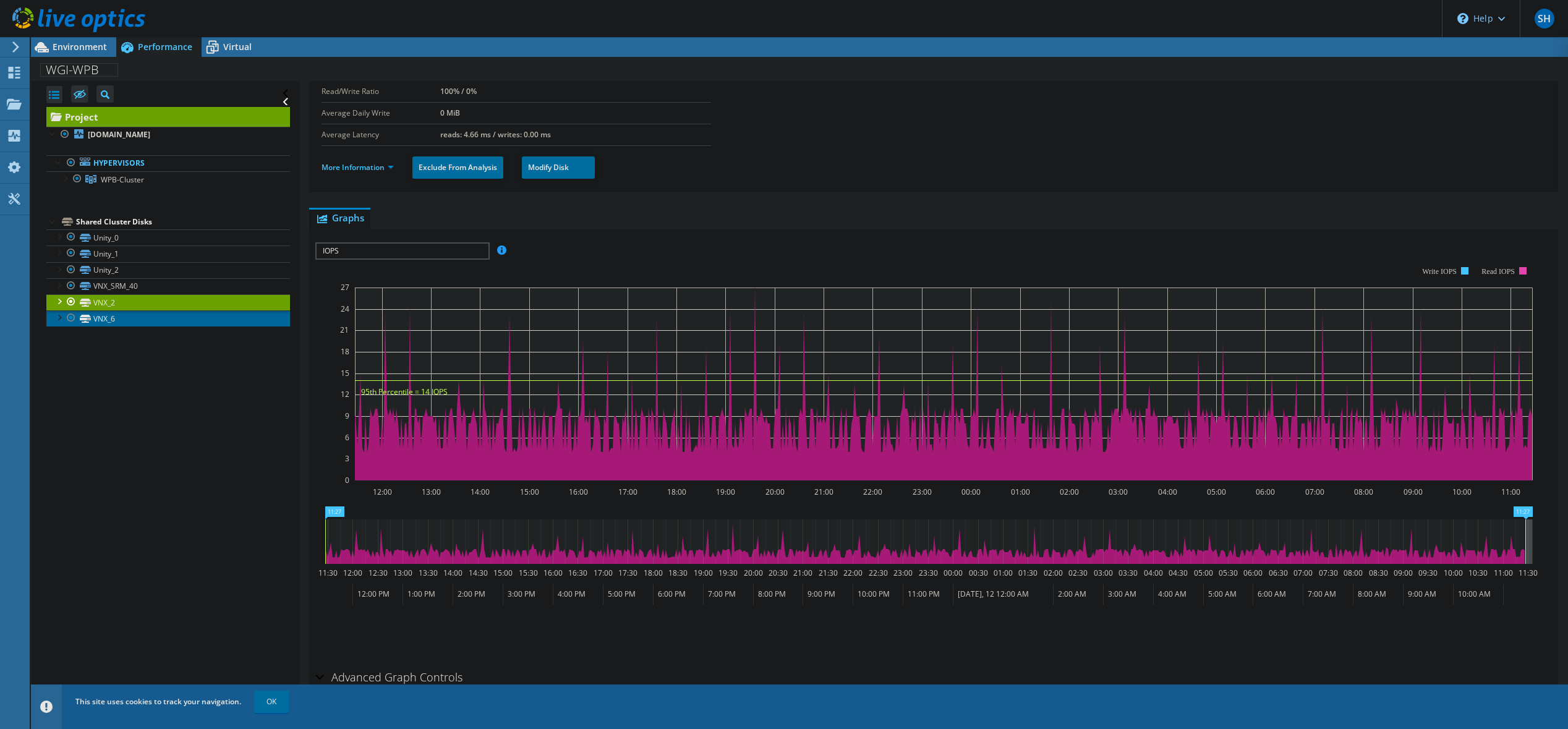
click at [126, 313] on link "VNX_6" at bounding box center [168, 318] width 243 height 16
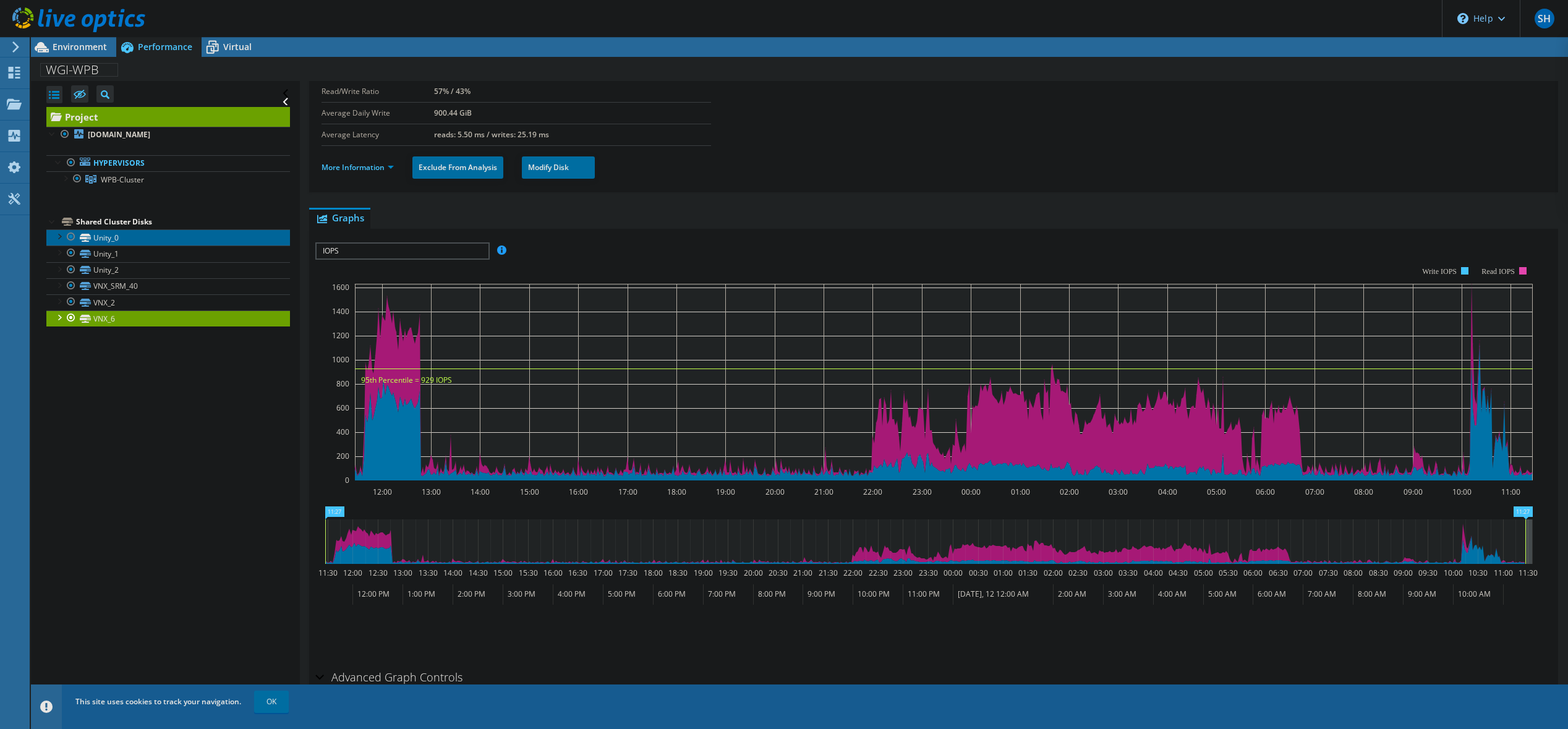
click at [99, 238] on link "Unity_0" at bounding box center [168, 238] width 243 height 16
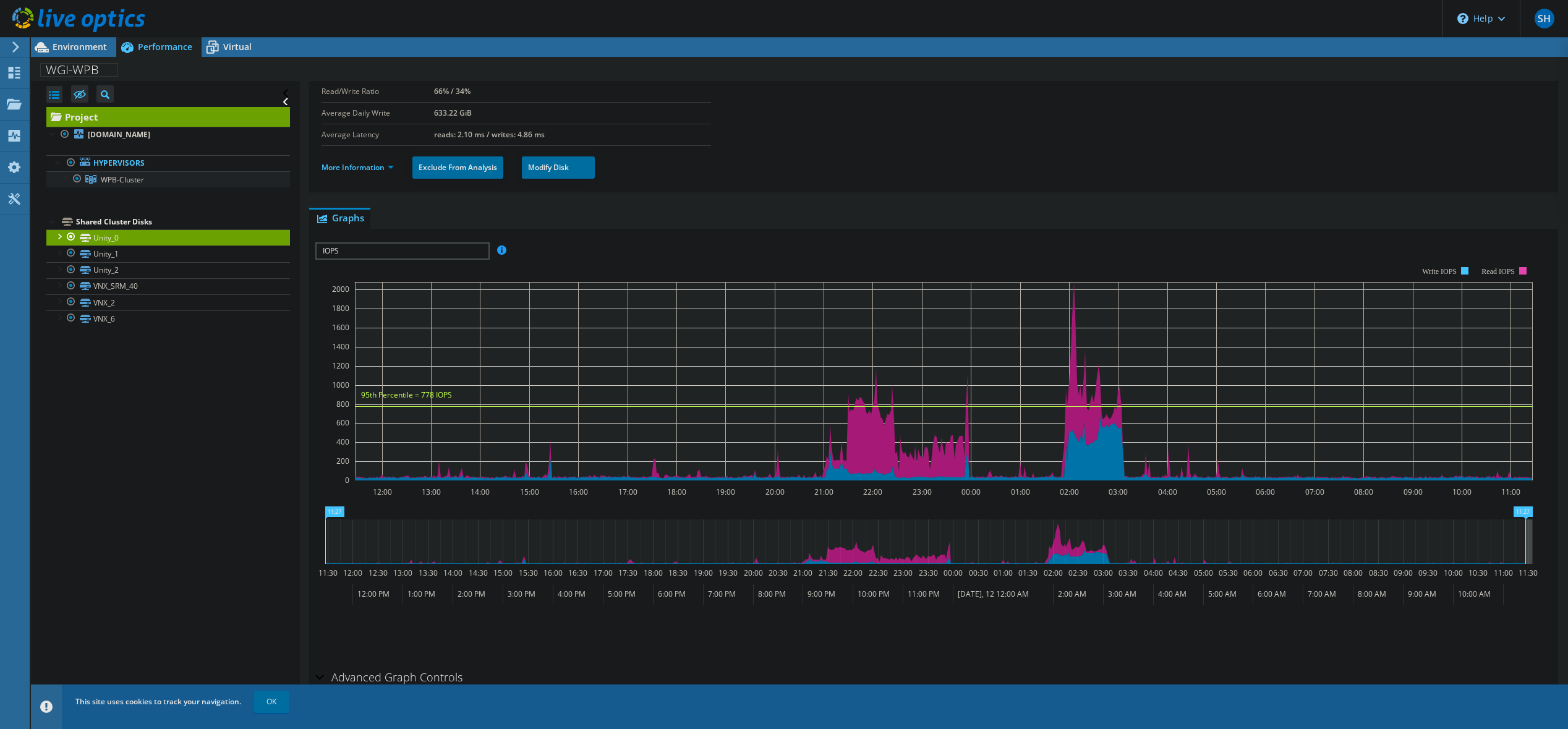
click at [120, 180] on span "WPB-Cluster" at bounding box center [122, 180] width 43 height 11
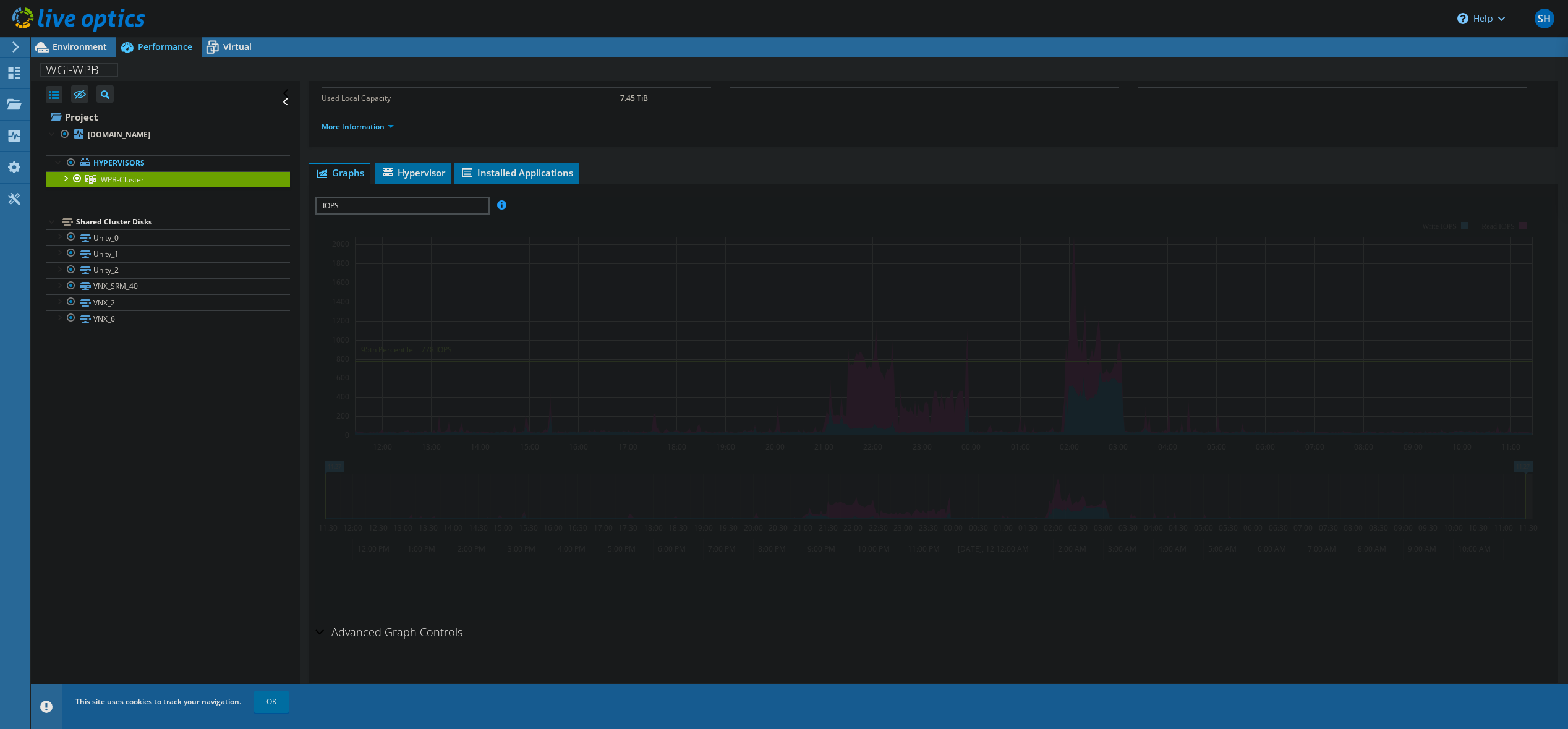
scroll to position [95, 0]
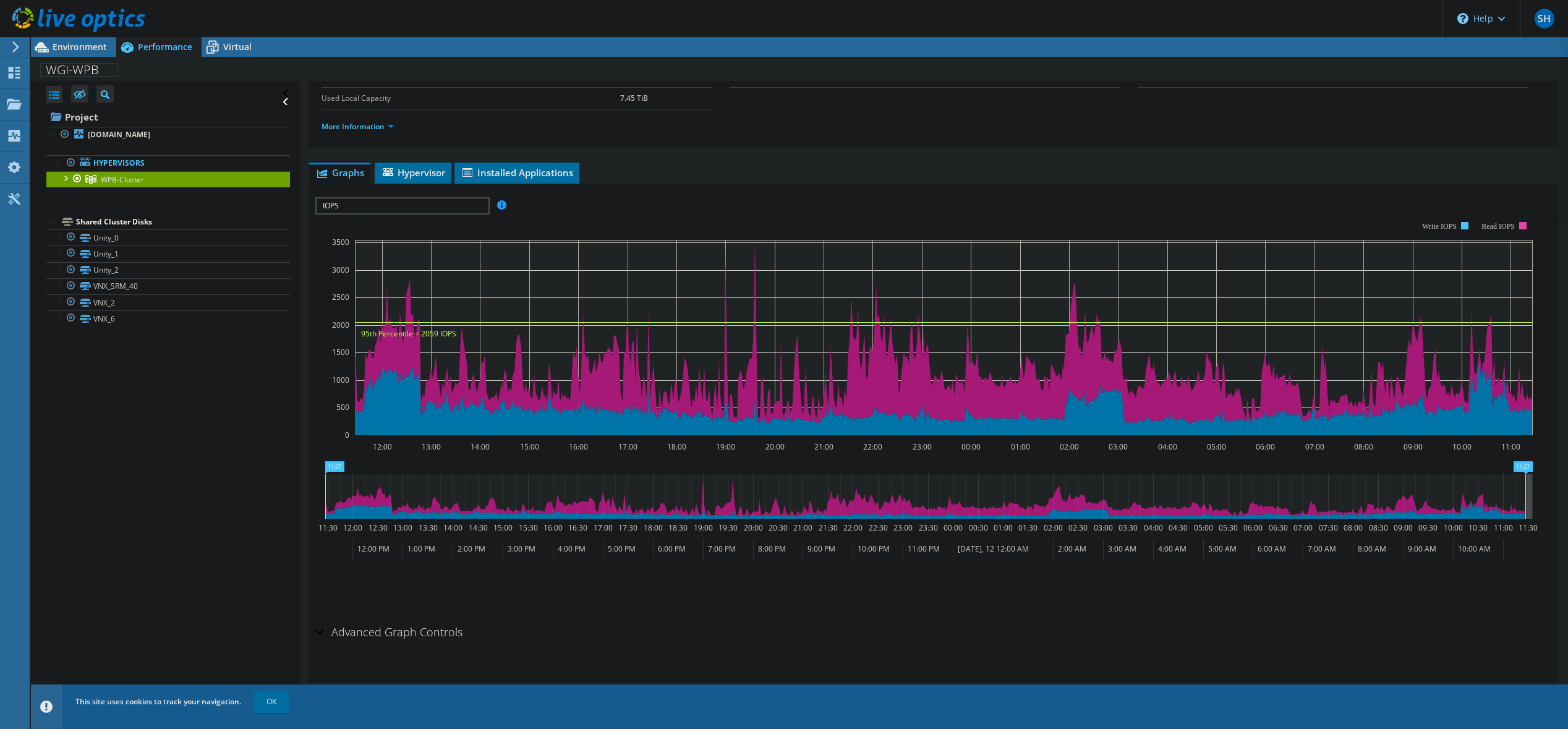
click at [69, 178] on div at bounding box center [64, 177] width 12 height 12
click at [107, 199] on link "wpb-esxi-04.wgi.com" at bounding box center [168, 196] width 243 height 16
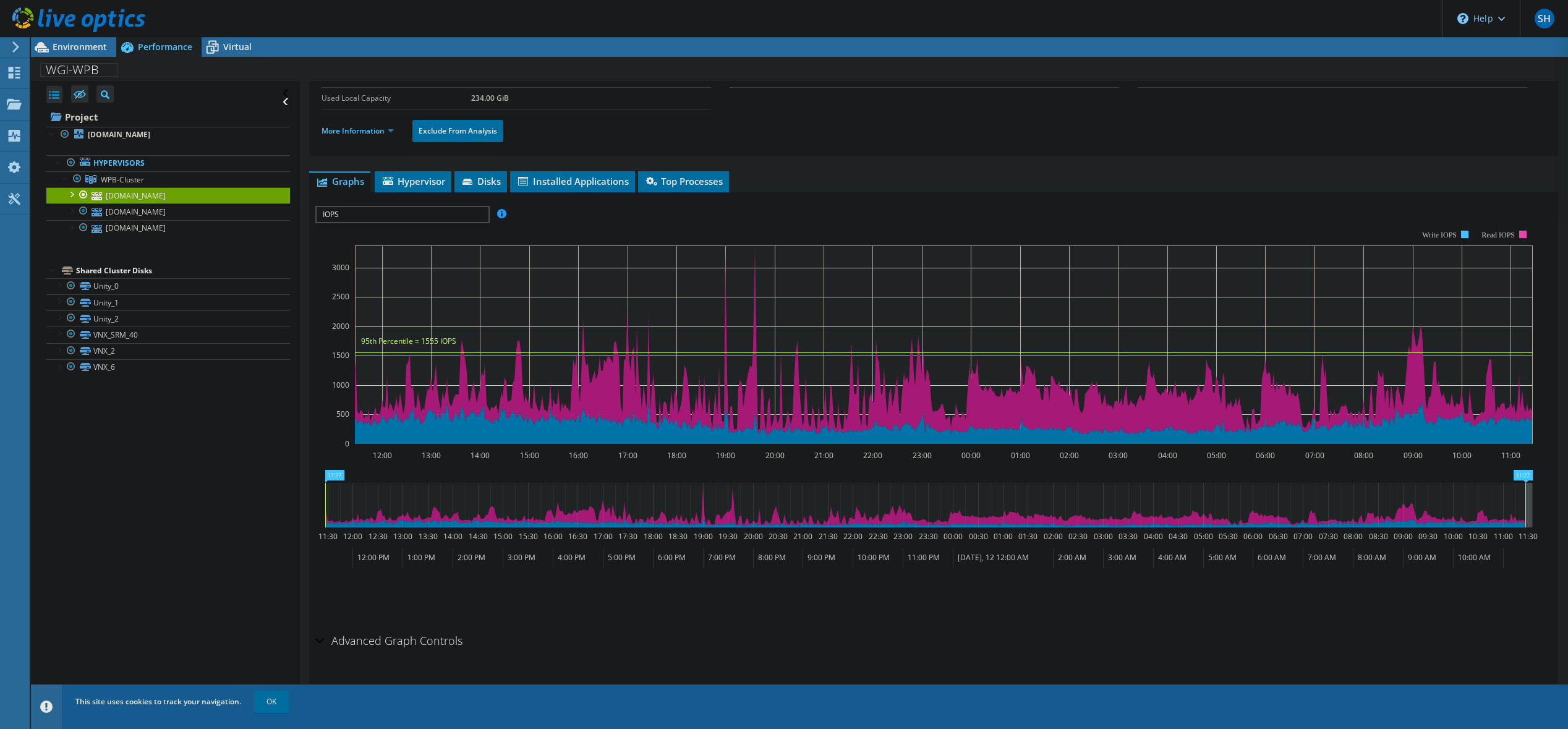
scroll to position [104, 0]
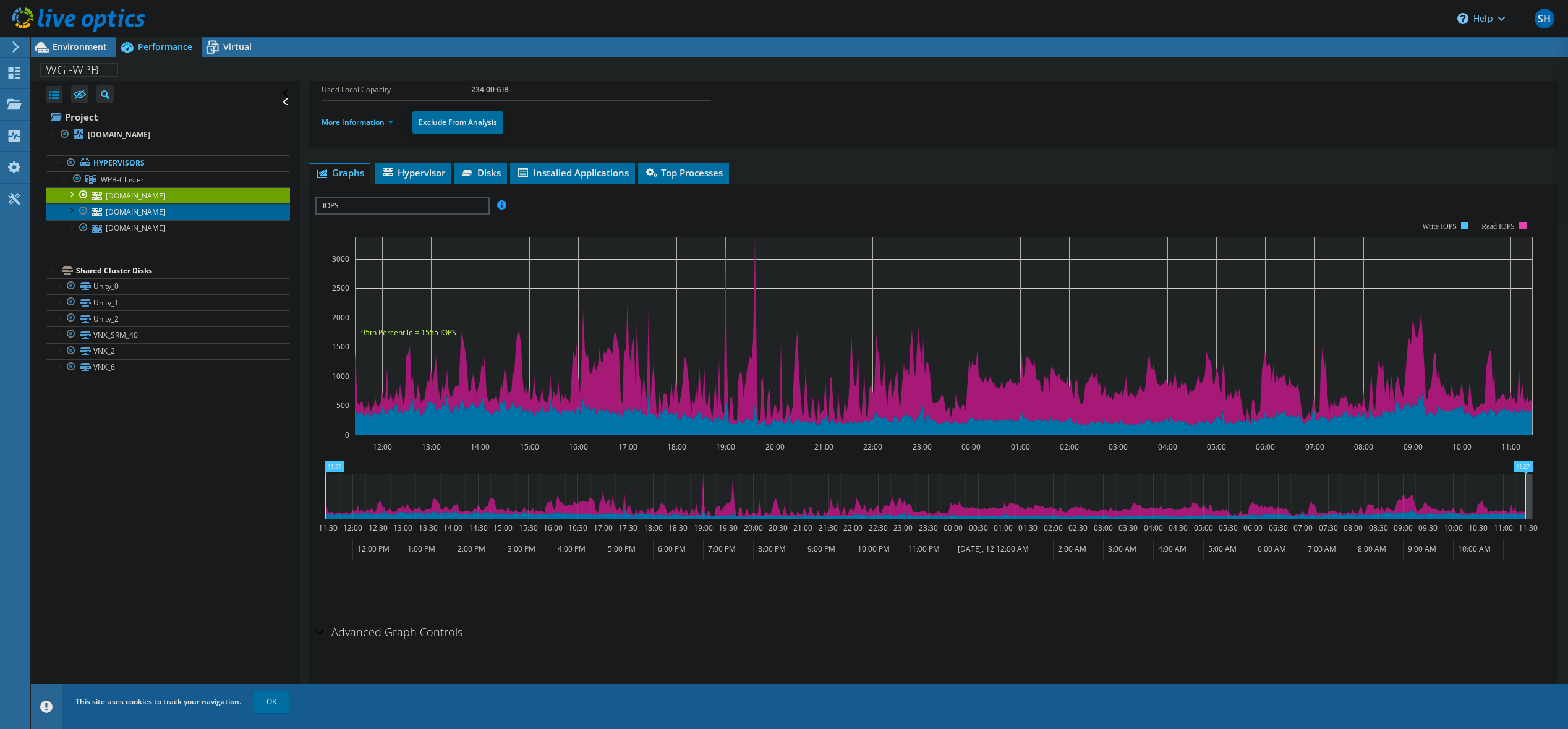
click at [136, 217] on link "wpb-esxi-02.wgi.com" at bounding box center [168, 212] width 243 height 16
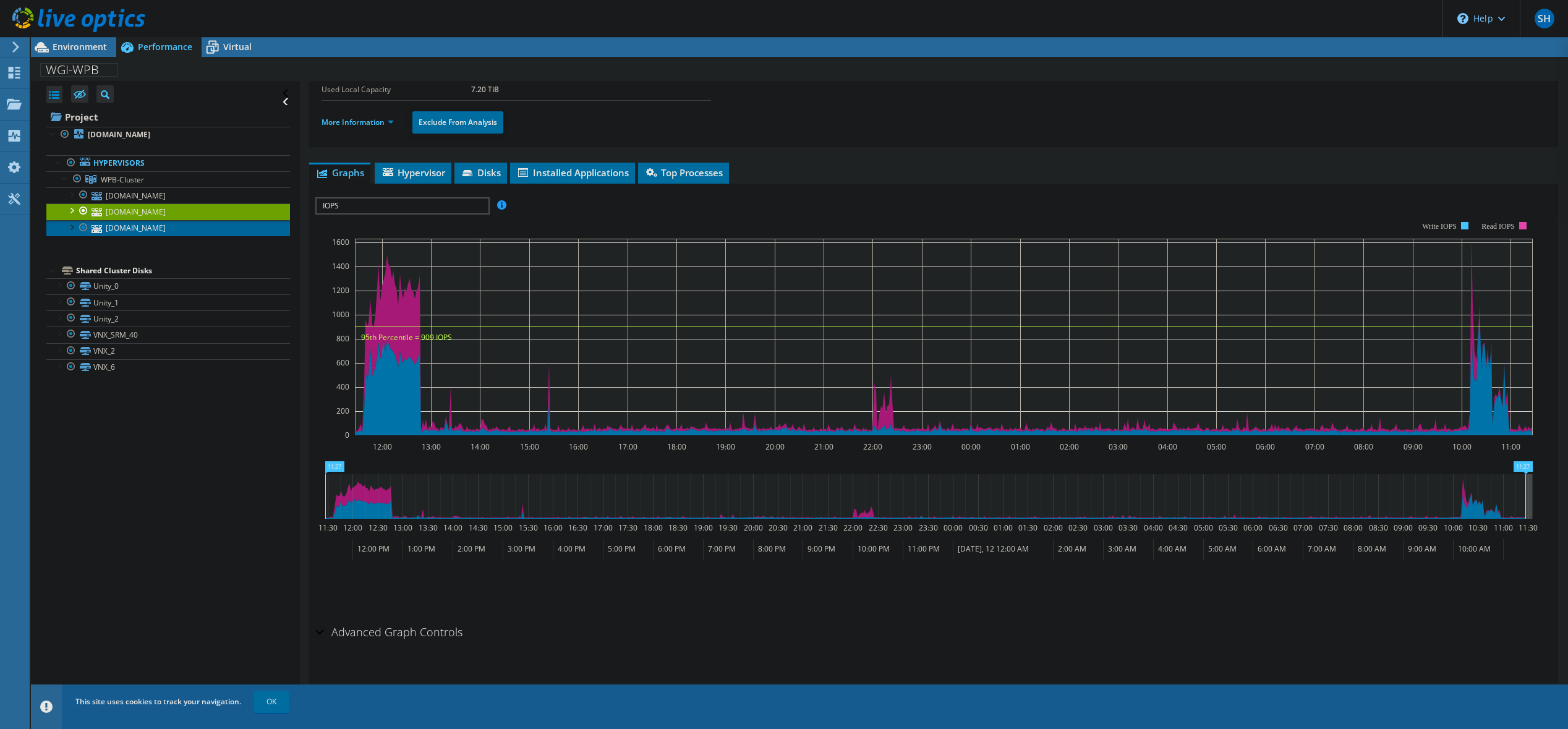
click at [138, 227] on link "wpb-esxi-03.wgi.com" at bounding box center [168, 228] width 243 height 16
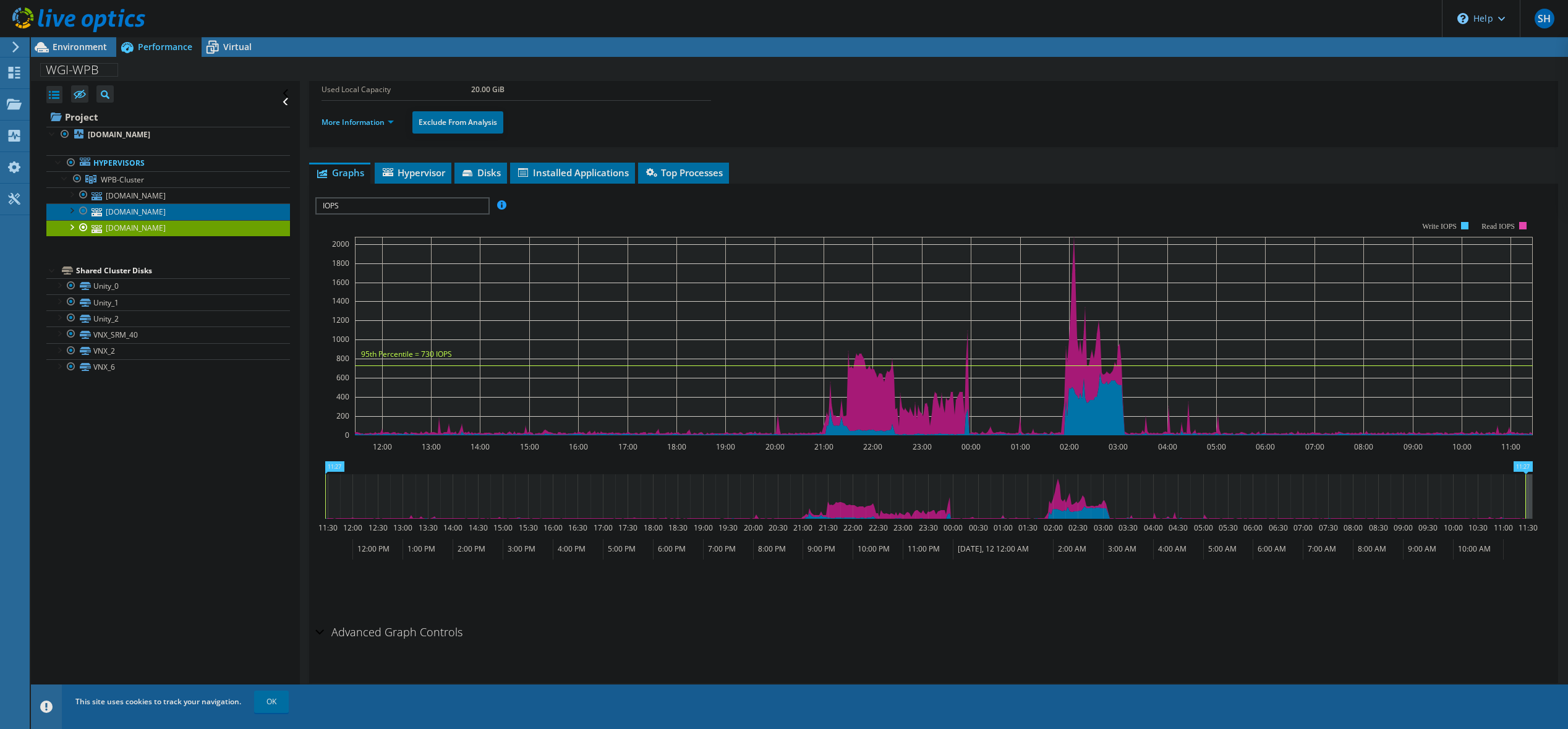
click at [145, 213] on link "wpb-esxi-02.wgi.com" at bounding box center [168, 212] width 243 height 16
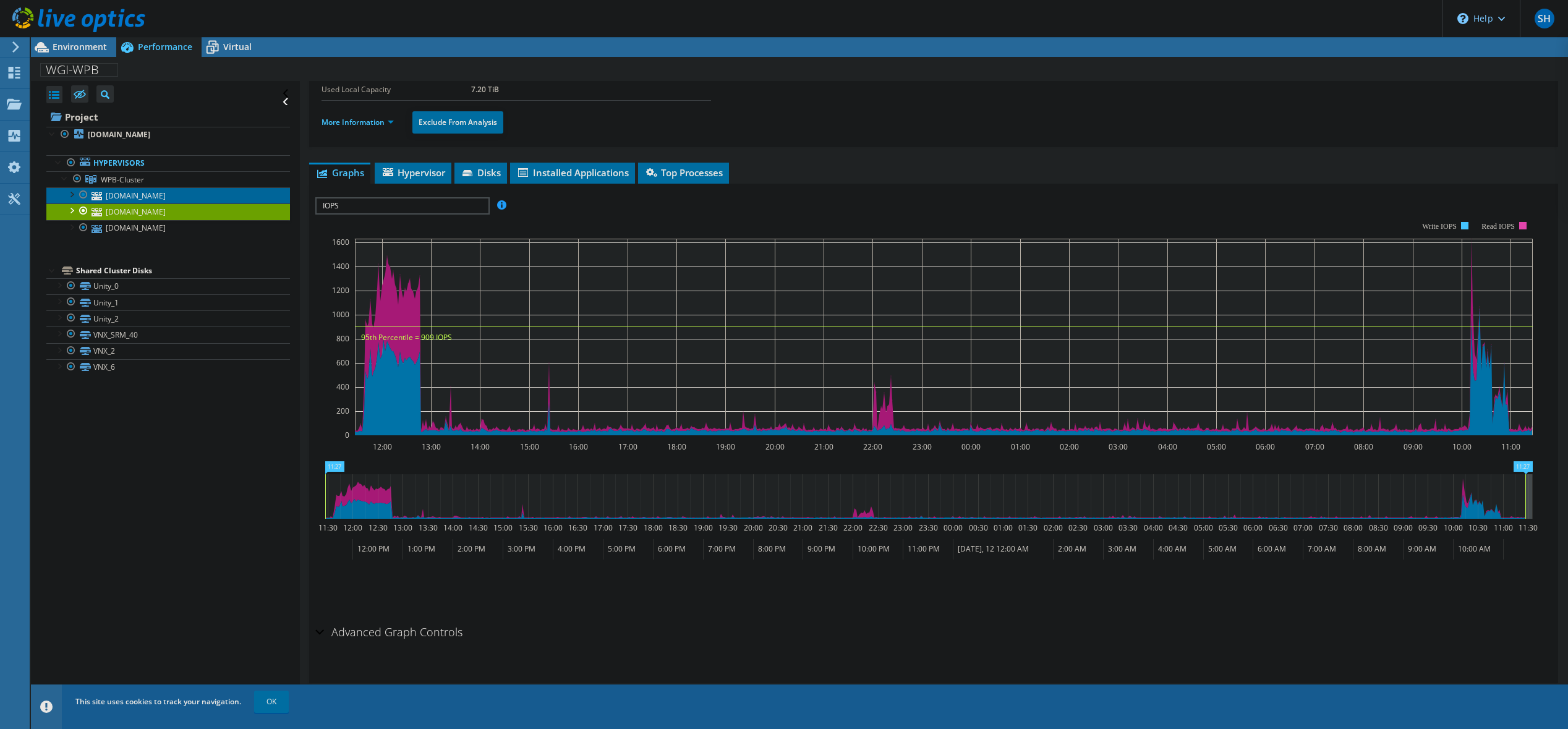
click at [149, 200] on link "wpb-esxi-04.wgi.com" at bounding box center [168, 196] width 243 height 16
